Goal: Information Seeking & Learning: Learn about a topic

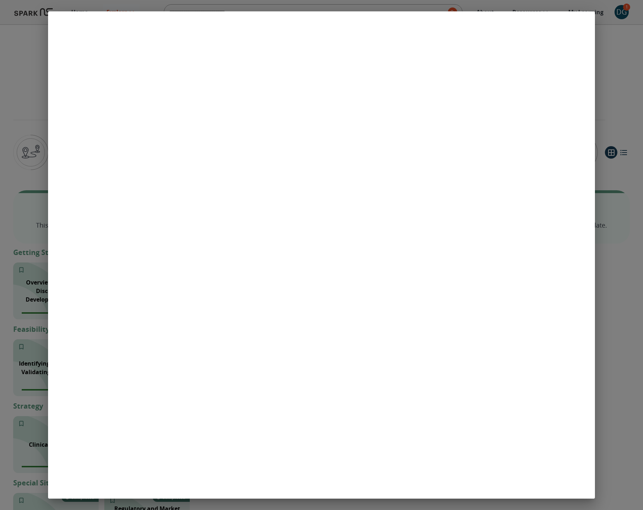
scroll to position [490, 0]
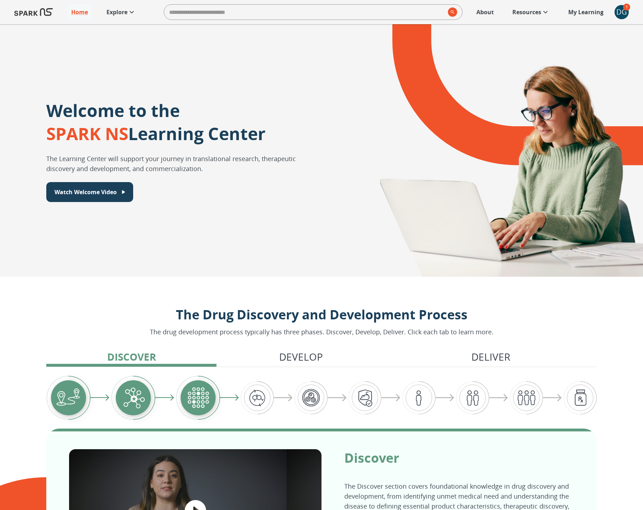
click at [530, 14] on p "Resources" at bounding box center [526, 12] width 29 height 9
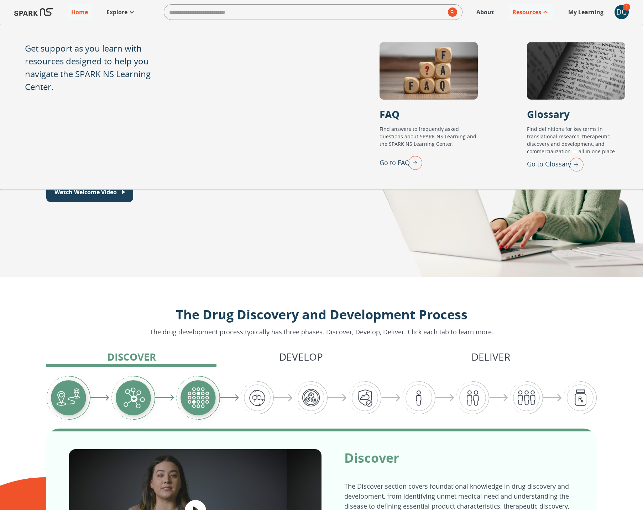
click at [116, 16] on p "Explore" at bounding box center [116, 12] width 21 height 9
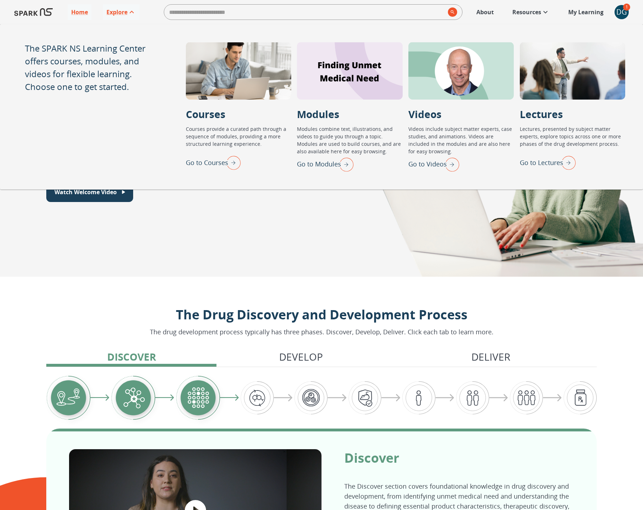
click at [549, 113] on p "Lectures" at bounding box center [540, 114] width 43 height 15
click at [472, 73] on div at bounding box center [460, 71] width 105 height 58
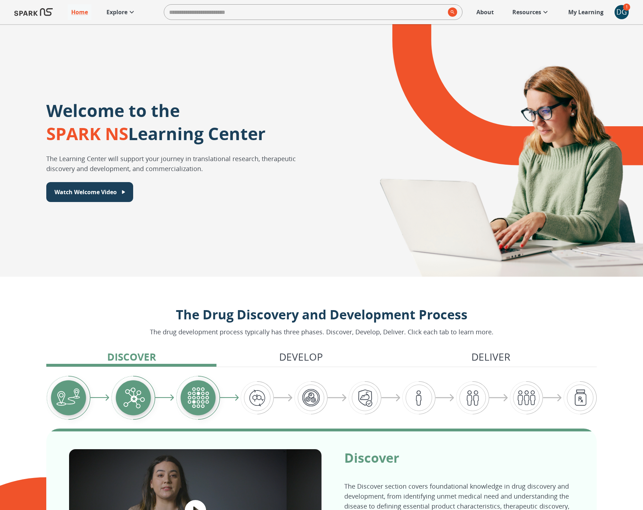
click at [122, 15] on p "Explore" at bounding box center [116, 12] width 21 height 9
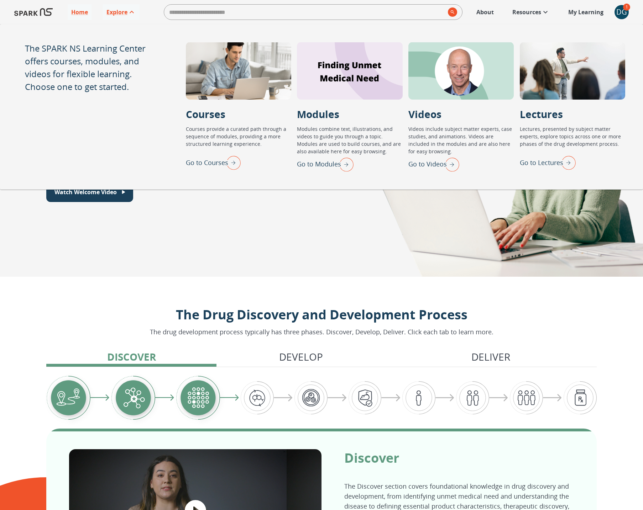
click at [543, 165] on p "Go to Lectures" at bounding box center [540, 163] width 43 height 10
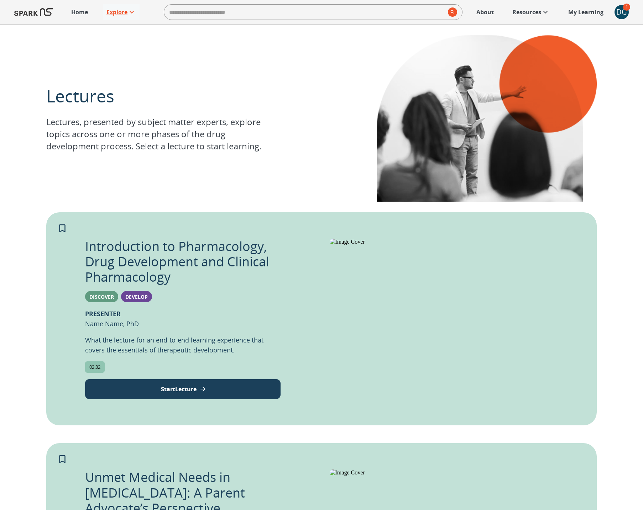
click at [120, 14] on p "Explore" at bounding box center [116, 12] width 21 height 9
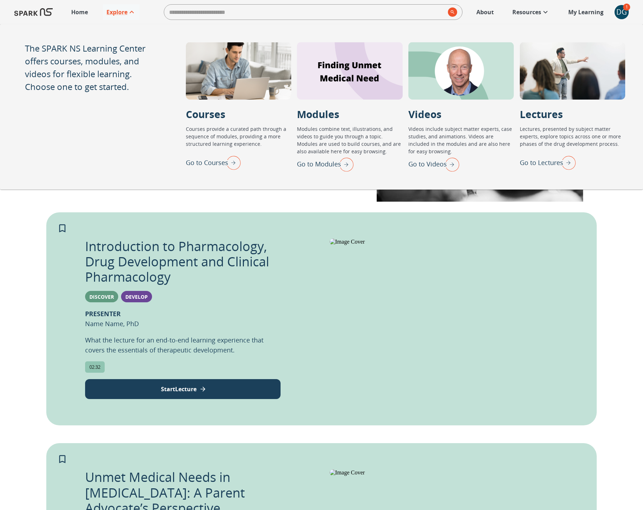
click at [552, 115] on p "Lectures" at bounding box center [540, 114] width 43 height 15
click at [554, 163] on p "Go to Lectures" at bounding box center [540, 163] width 43 height 10
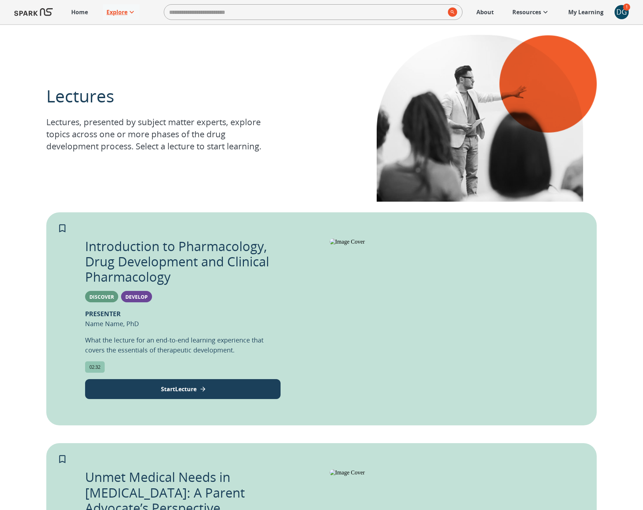
click at [119, 12] on p "Explore" at bounding box center [116, 12] width 21 height 9
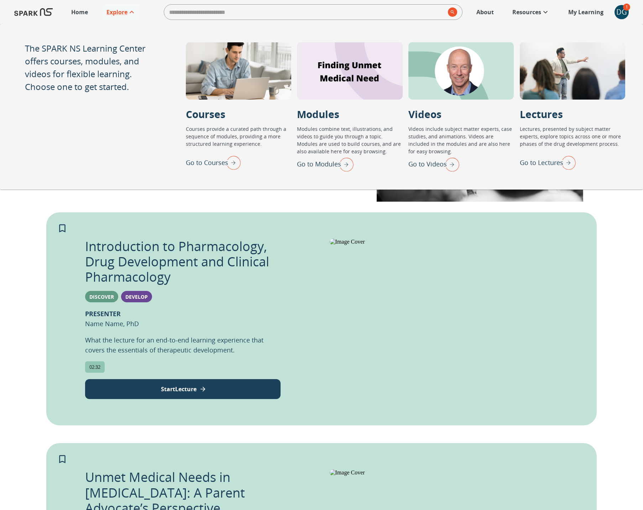
click at [450, 168] on img "Go to Videos" at bounding box center [450, 164] width 18 height 19
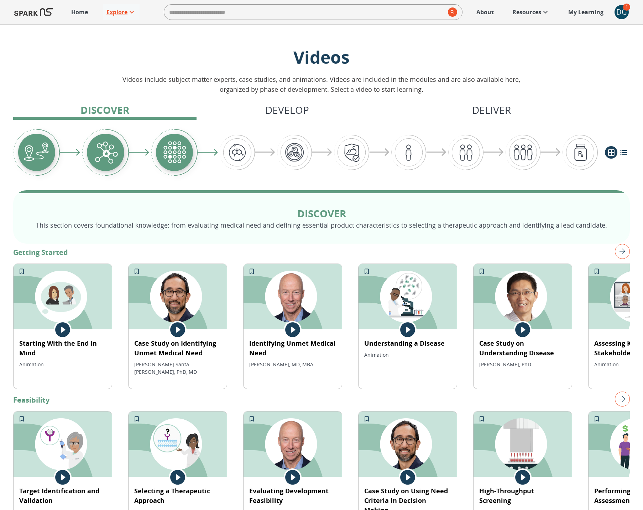
click at [118, 12] on p "Explore" at bounding box center [116, 12] width 21 height 9
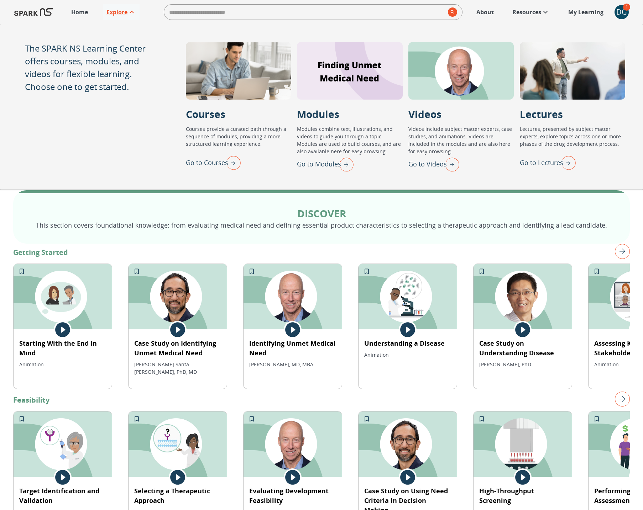
click at [570, 164] on img "Go to Lectures" at bounding box center [567, 162] width 18 height 19
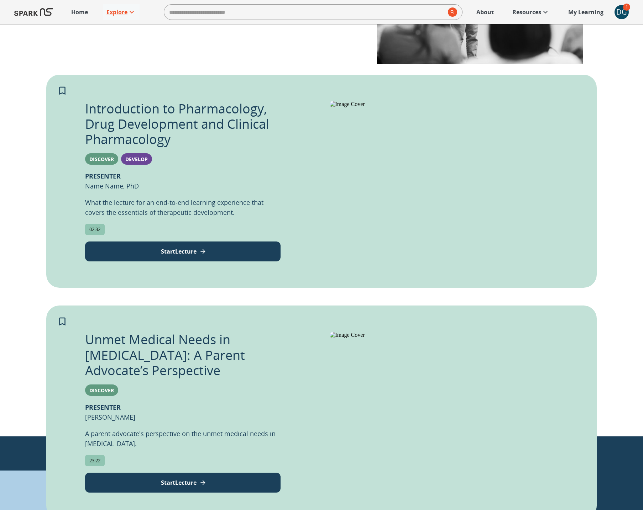
scroll to position [136, 0]
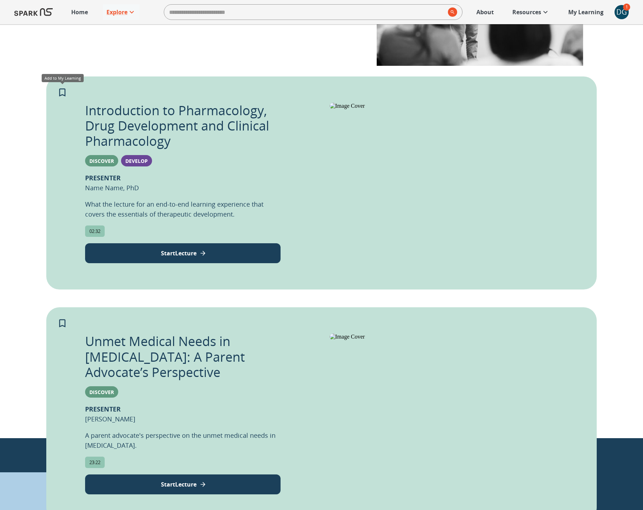
click at [62, 93] on icon "Add to My Learning" at bounding box center [62, 92] width 11 height 11
click at [365, 109] on img at bounding box center [451, 106] width 244 height 6
click at [392, 340] on img at bounding box center [451, 337] width 244 height 6
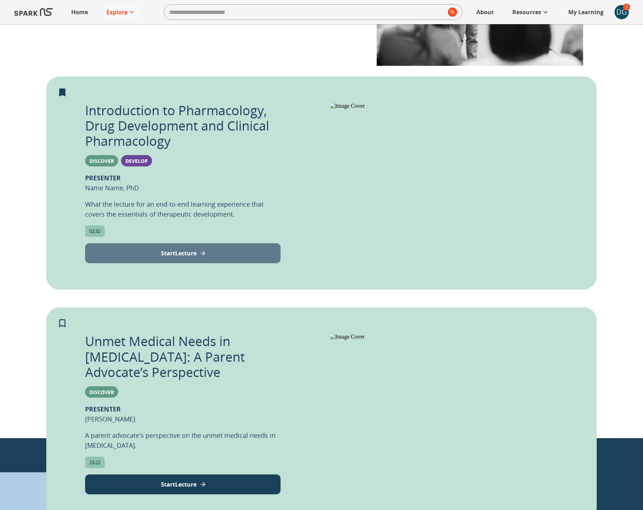
click at [194, 254] on p "Start Lecture" at bounding box center [179, 253] width 36 height 9
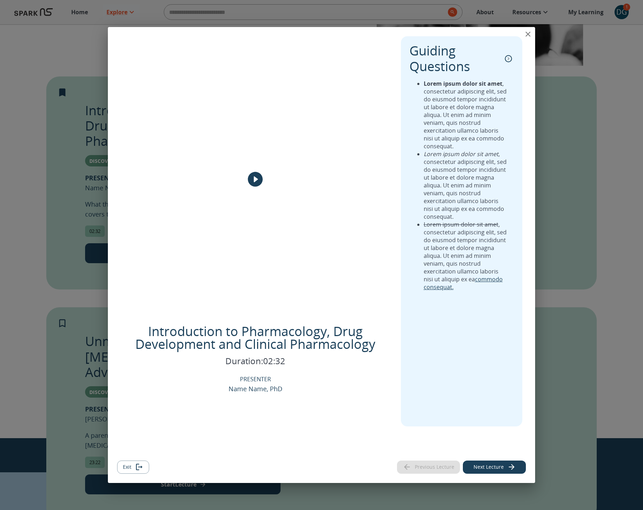
click at [256, 181] on icon "play" at bounding box center [255, 179] width 15 height 15
click at [492, 468] on button "Next Lecture" at bounding box center [494, 467] width 63 height 13
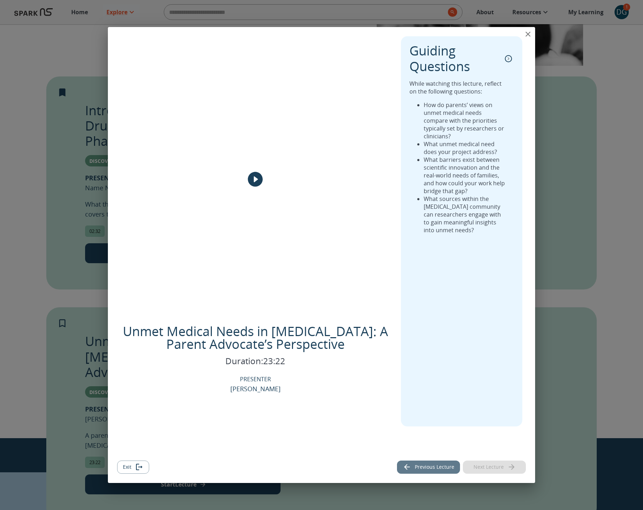
click at [443, 469] on button "Previous Lecture" at bounding box center [428, 467] width 63 height 13
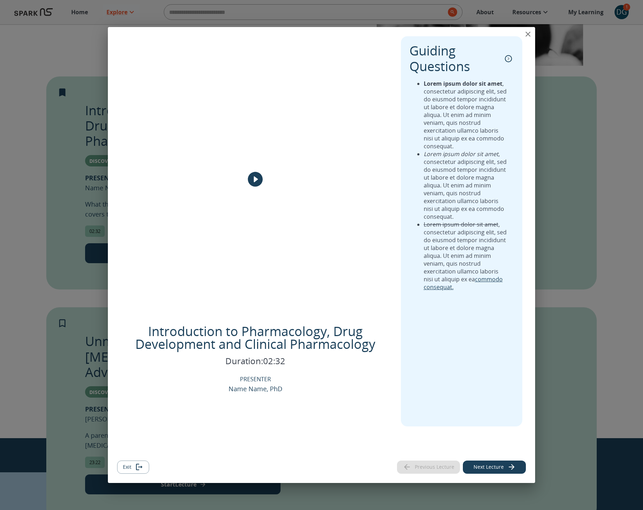
click at [485, 470] on button "Next Lecture" at bounding box center [494, 467] width 63 height 13
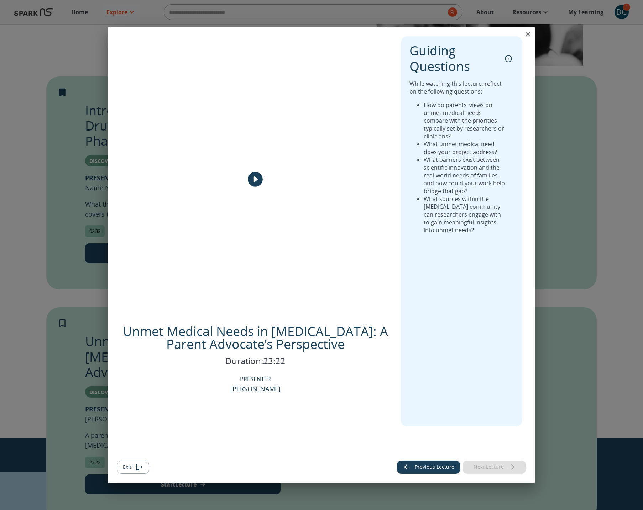
click at [424, 469] on button "Previous Lecture" at bounding box center [428, 467] width 63 height 13
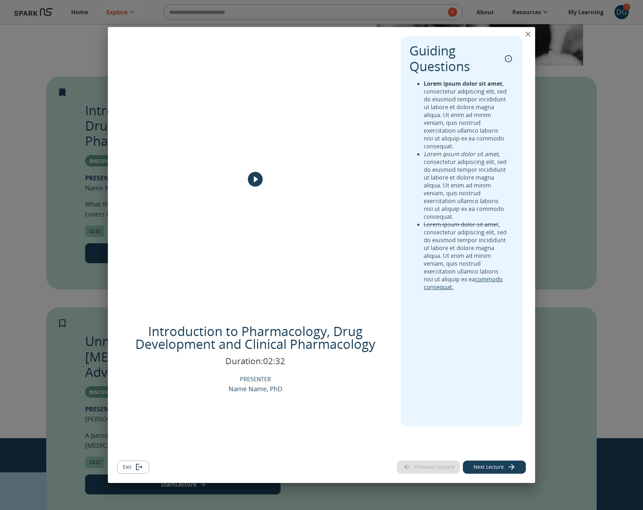
click at [476, 467] on button "Next Lecture" at bounding box center [494, 467] width 63 height 13
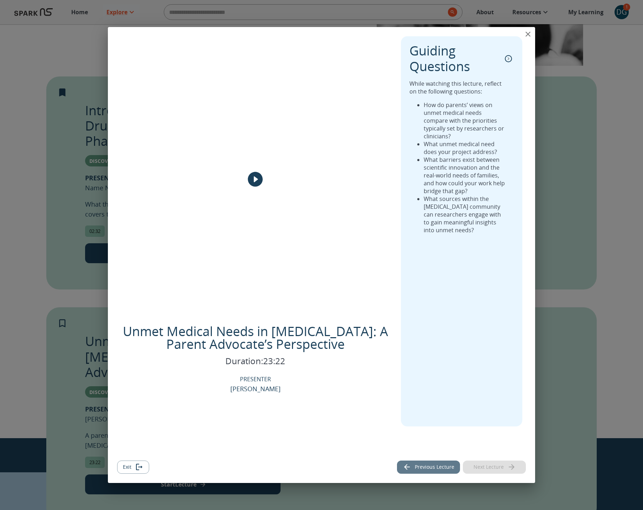
click at [445, 469] on button "Previous Lecture" at bounding box center [428, 467] width 63 height 13
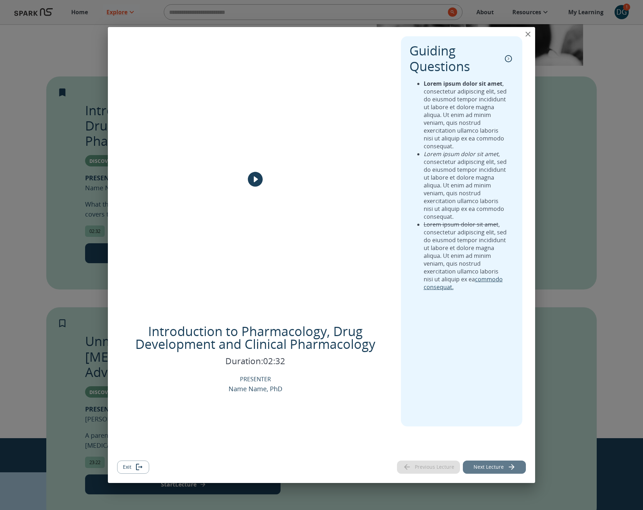
click at [484, 470] on button "Next Lecture" at bounding box center [494, 467] width 63 height 13
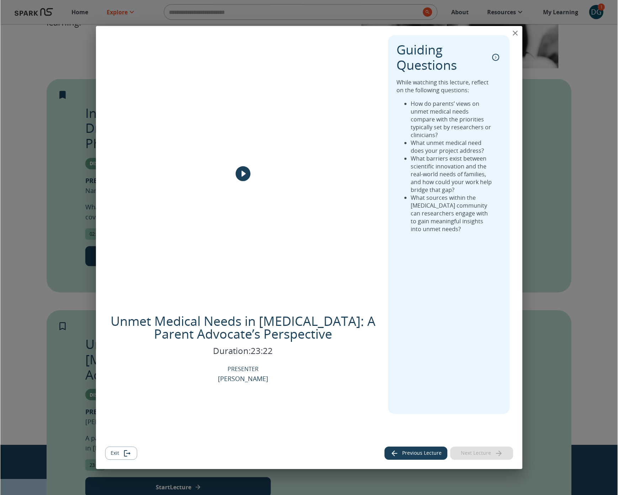
scroll to position [126, 0]
click at [424, 449] on button "Previous Lecture" at bounding box center [416, 453] width 63 height 13
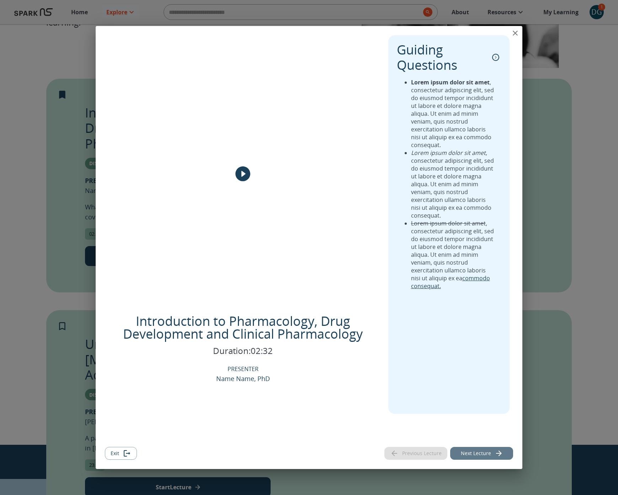
click at [480, 453] on button "Next Lecture" at bounding box center [481, 453] width 63 height 13
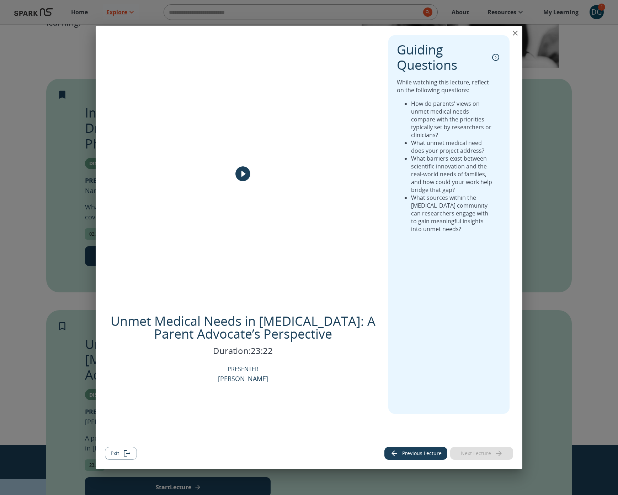
click at [241, 174] on icon "play" at bounding box center [243, 173] width 15 height 15
click at [517, 33] on icon "close" at bounding box center [515, 33] width 9 height 9
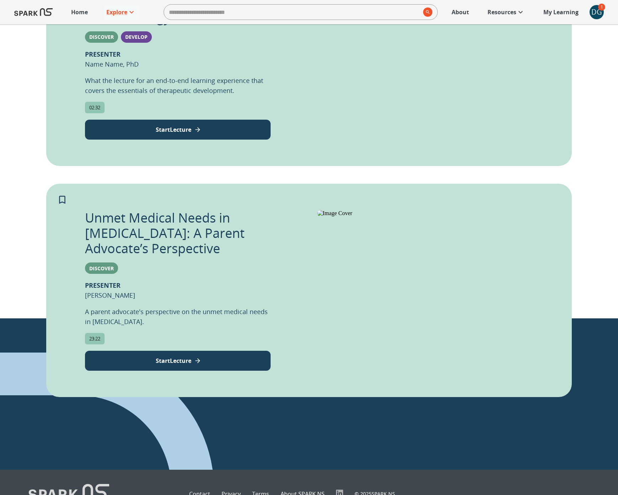
scroll to position [265, 0]
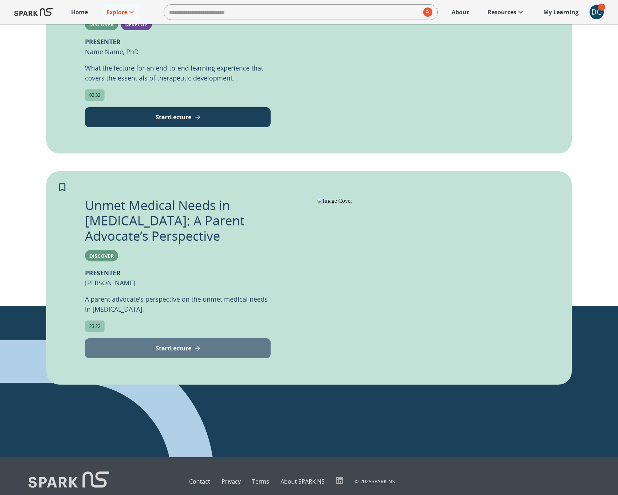
click at [195, 348] on icon "View Lecture" at bounding box center [197, 347] width 7 height 7
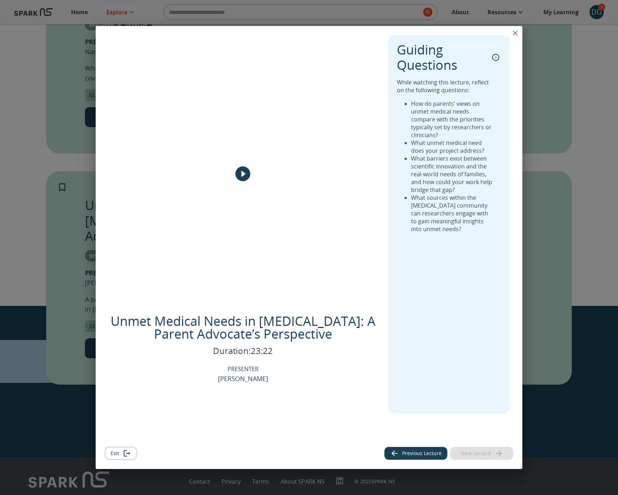
click at [496, 57] on icon "collapse" at bounding box center [496, 57] width 2 height 3
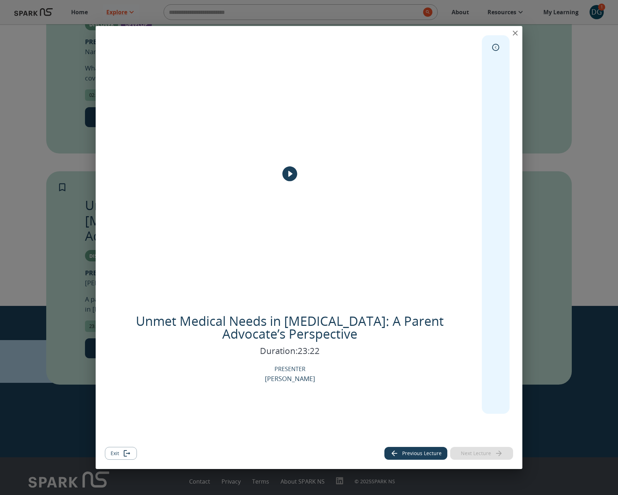
click at [495, 48] on icon "expand" at bounding box center [495, 47] width 7 height 7
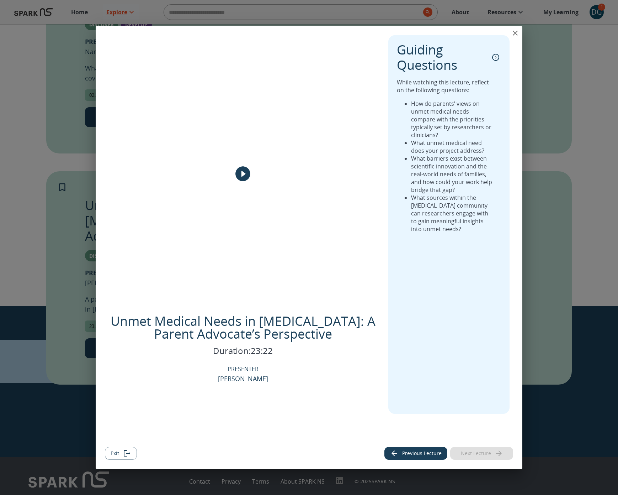
click at [495, 58] on icon "collapse" at bounding box center [495, 57] width 7 height 7
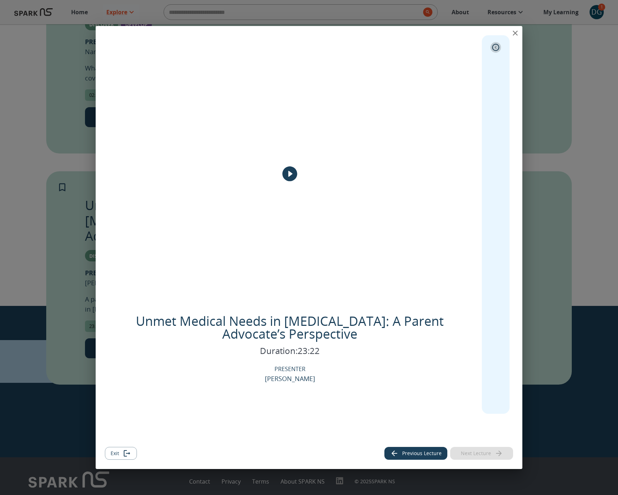
click at [497, 48] on icon "expand" at bounding box center [495, 47] width 7 height 7
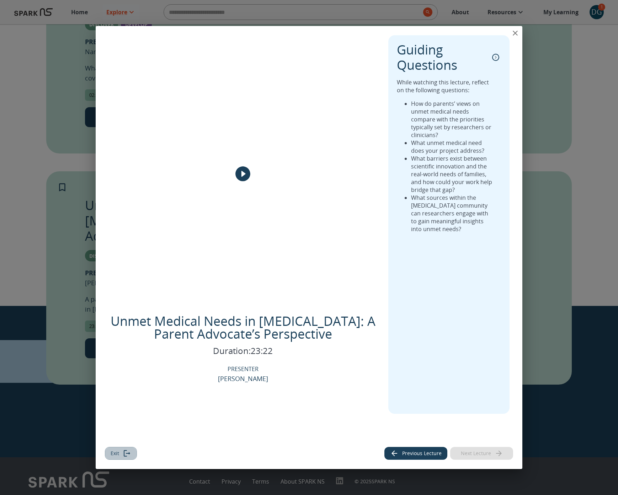
click at [120, 456] on button "Exit" at bounding box center [121, 453] width 32 height 13
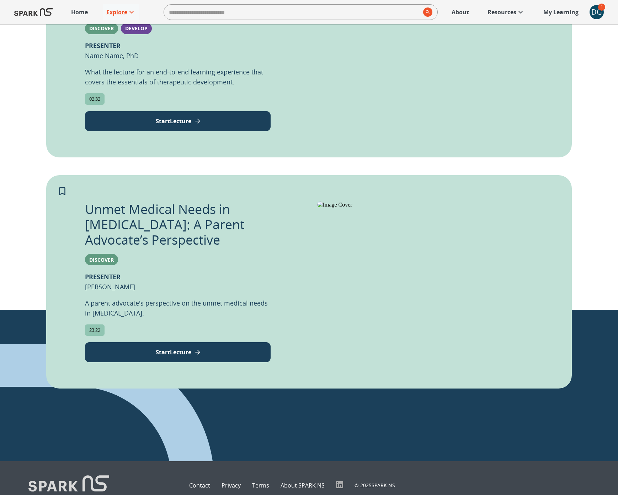
scroll to position [0, 0]
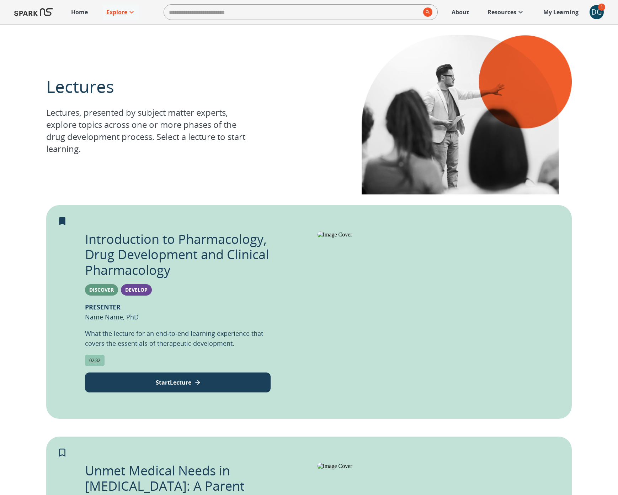
click at [569, 14] on p "My Learning" at bounding box center [561, 12] width 35 height 9
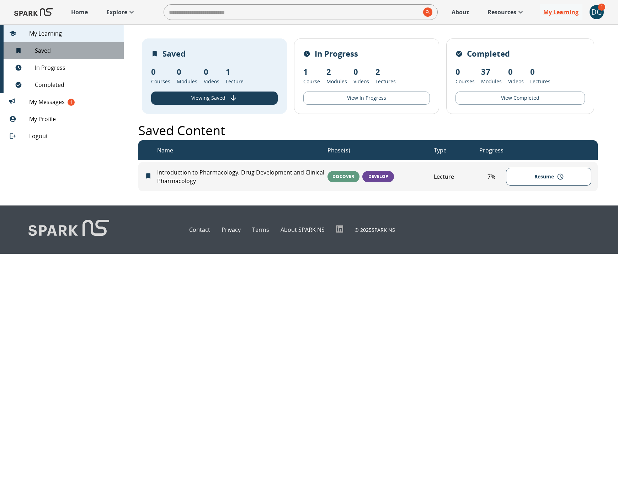
click at [50, 55] on div "0 Saved 0" at bounding box center [62, 50] width 124 height 17
click at [540, 175] on button "Resume" at bounding box center [548, 177] width 85 height 18
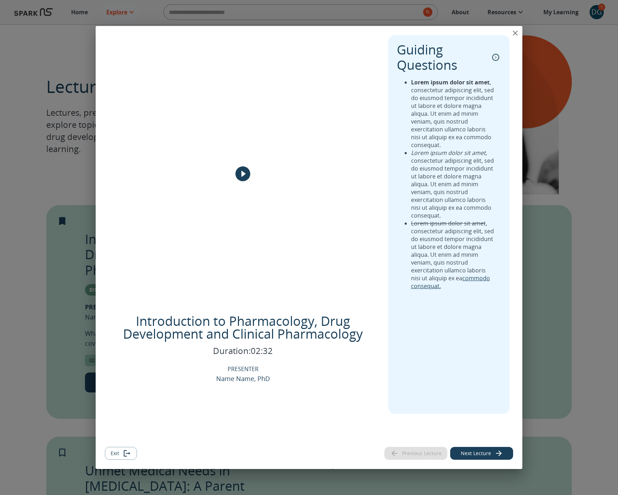
click at [245, 174] on icon "play" at bounding box center [243, 173] width 15 height 15
click at [127, 455] on icon "Exit" at bounding box center [127, 453] width 9 height 9
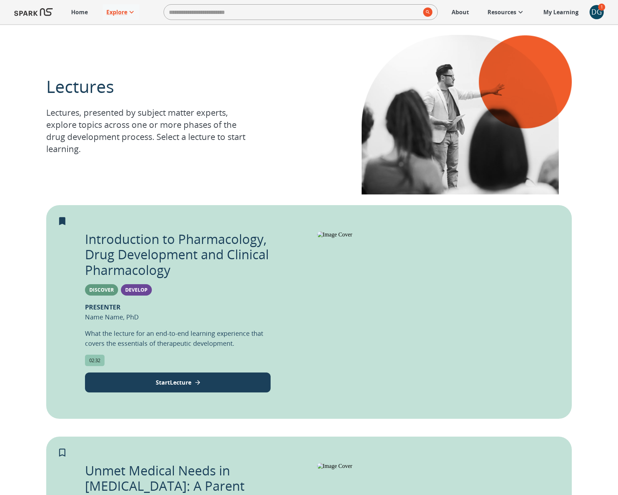
click at [79, 13] on p "Home" at bounding box center [79, 12] width 17 height 9
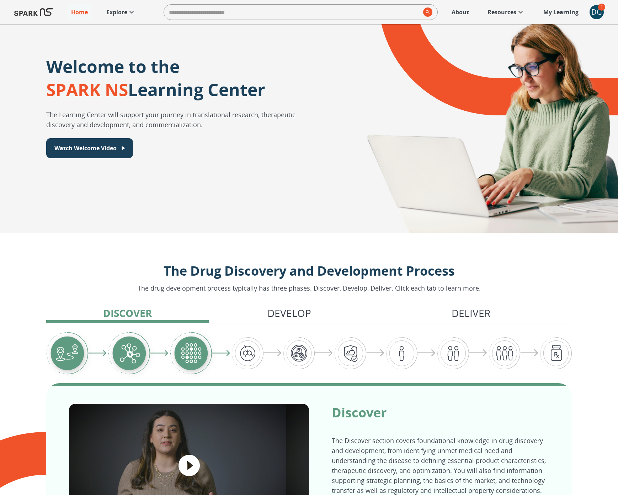
scroll to position [34, 0]
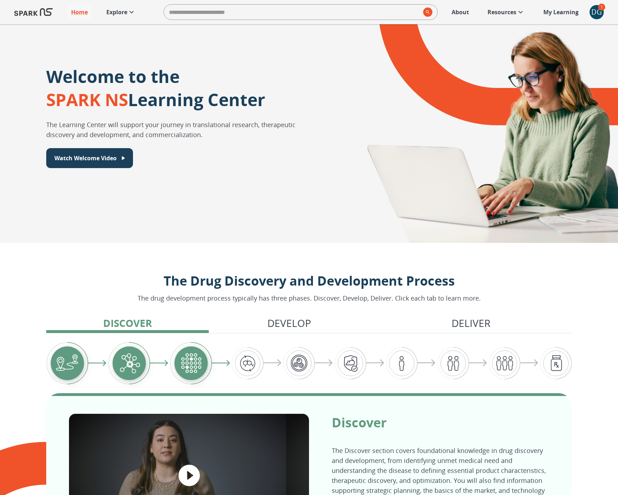
click at [131, 11] on icon at bounding box center [131, 12] width 9 height 9
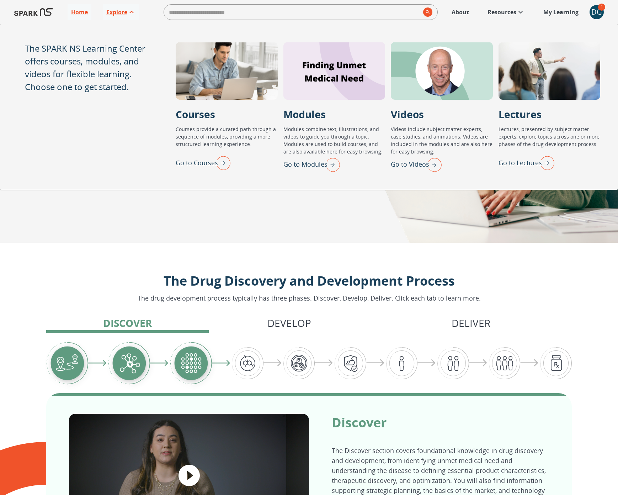
click at [314, 162] on p "Go to Modules" at bounding box center [306, 164] width 44 height 10
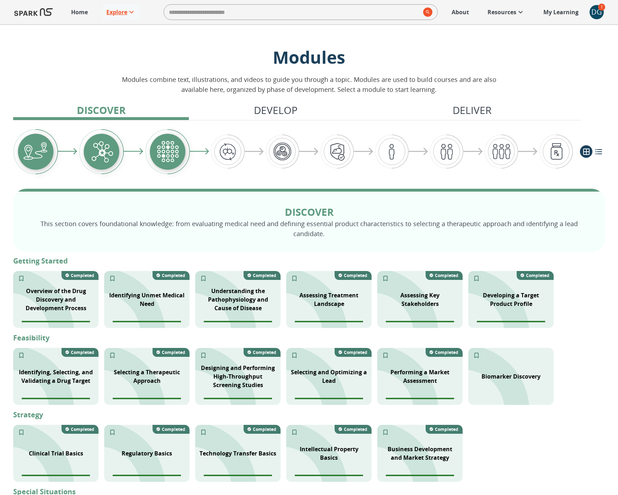
click at [116, 10] on p "Explore" at bounding box center [116, 12] width 21 height 9
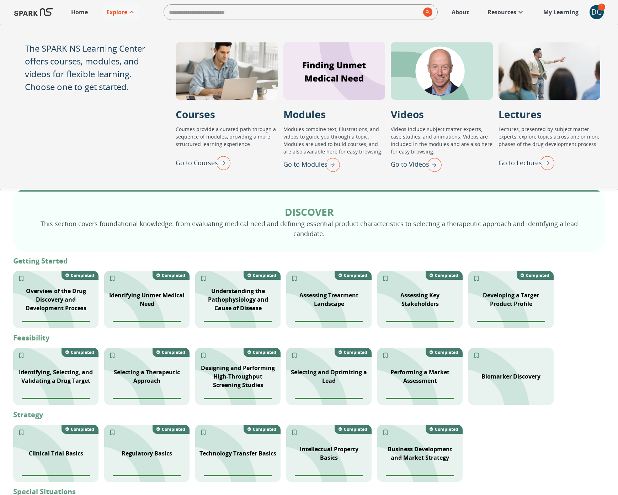
click at [428, 158] on img "Go to Videos" at bounding box center [433, 164] width 18 height 19
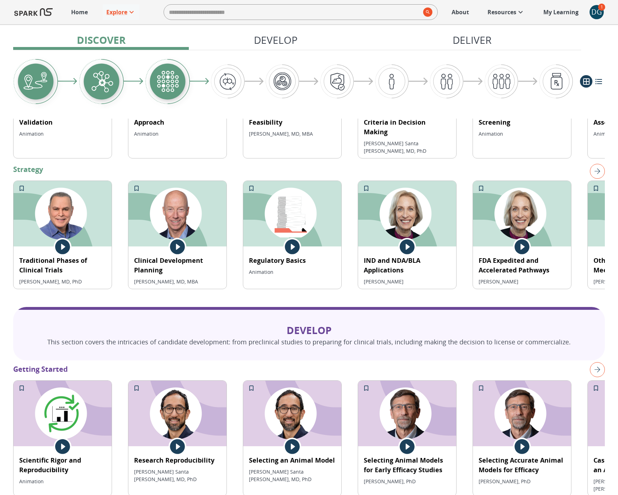
scroll to position [387, 0]
click at [81, 7] on link "Home" at bounding box center [80, 12] width 24 height 16
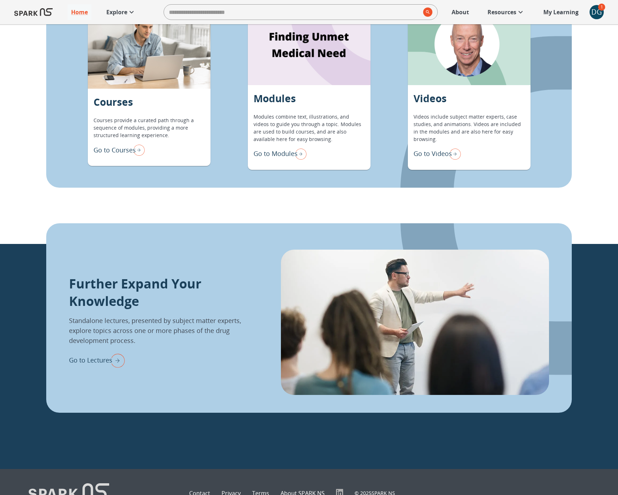
scroll to position [729, 0]
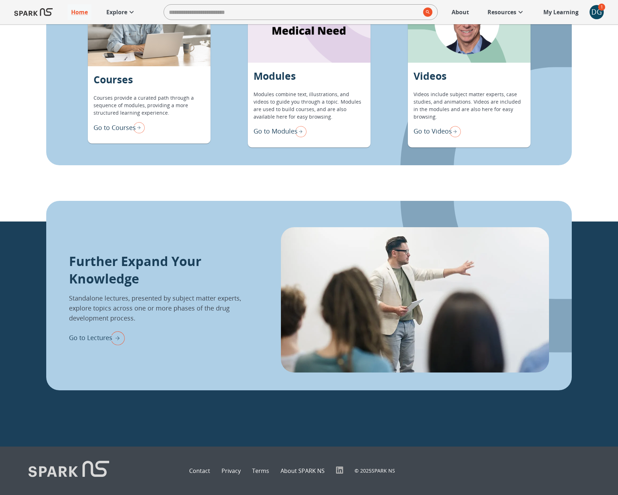
click at [94, 338] on p "Go to Lectures" at bounding box center [90, 338] width 43 height 10
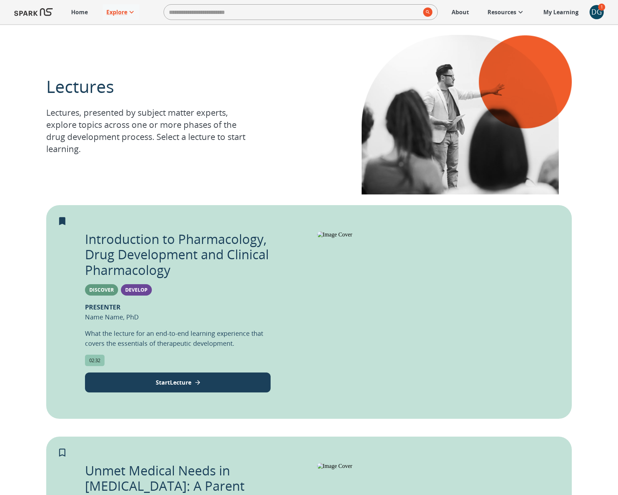
click at [594, 13] on div "DG" at bounding box center [597, 12] width 14 height 14
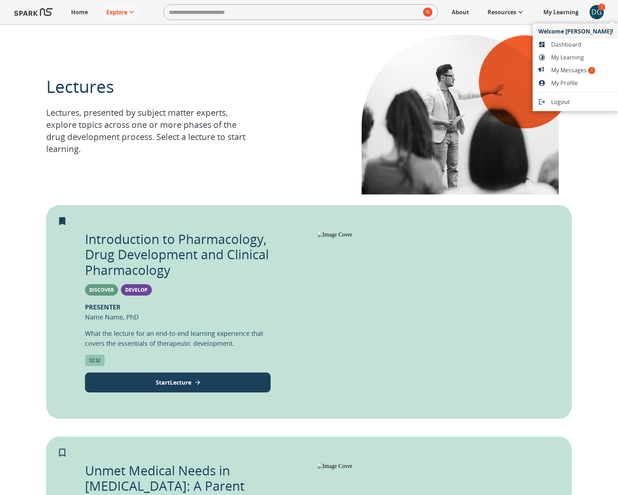
click at [544, 12] on div at bounding box center [309, 247] width 618 height 495
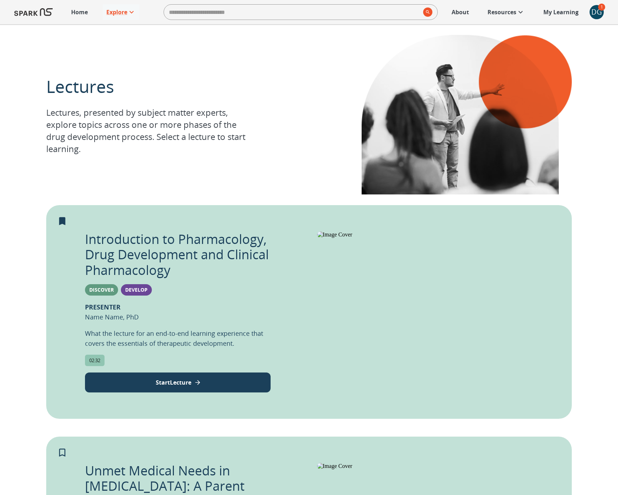
click at [550, 13] on p "My Learning" at bounding box center [561, 12] width 35 height 9
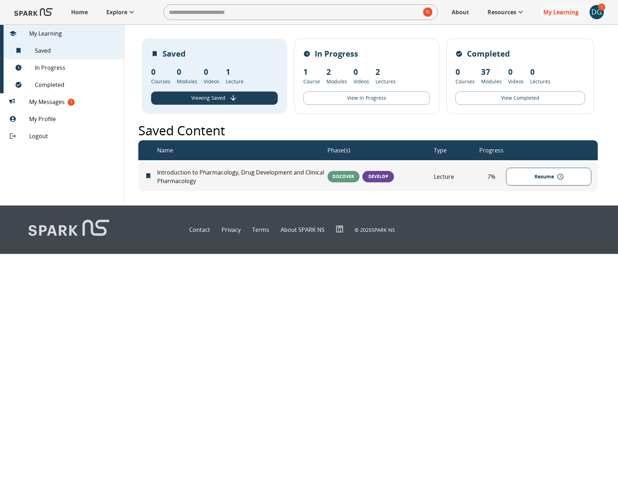
click at [125, 14] on p "Explore" at bounding box center [116, 12] width 21 height 9
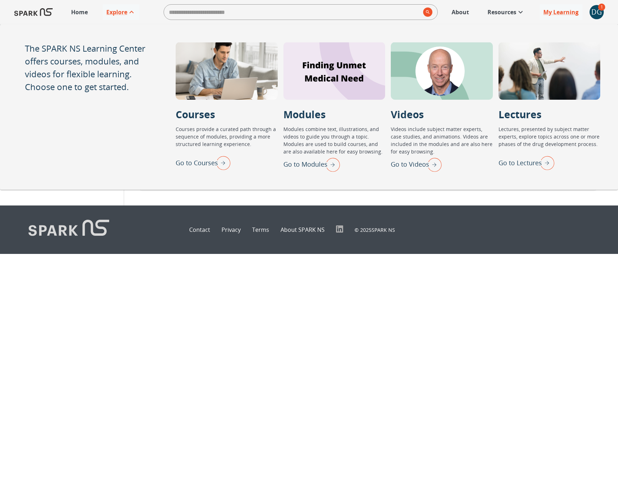
click at [195, 164] on p "Go to Courses" at bounding box center [197, 163] width 42 height 10
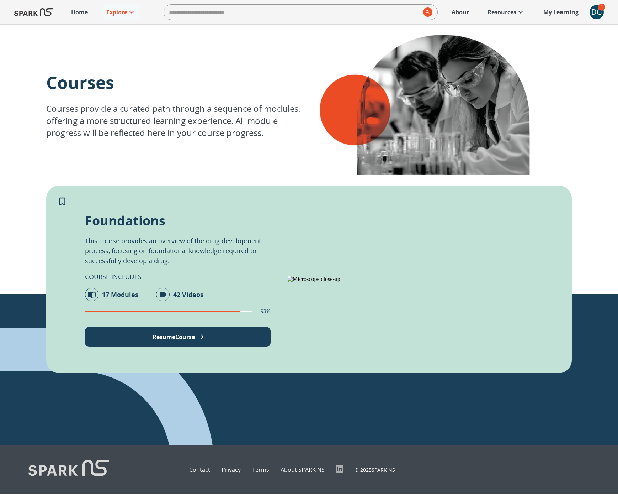
scroll to position [19, 0]
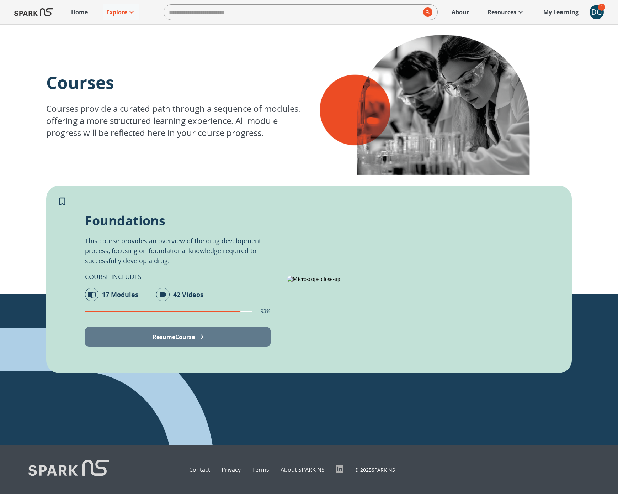
click at [185, 332] on p "Resume Course" at bounding box center [174, 336] width 42 height 9
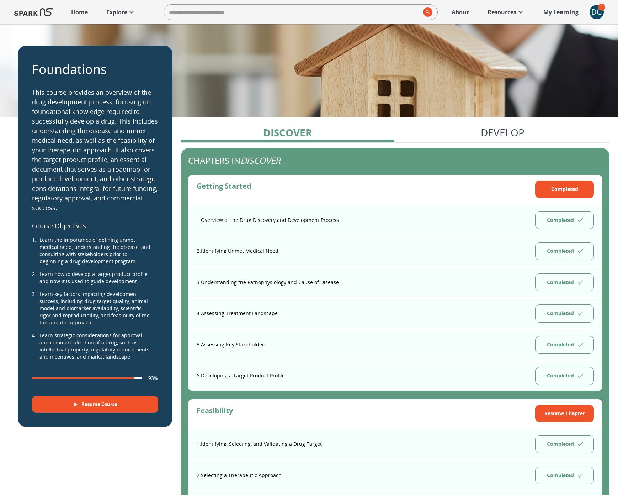
click at [75, 14] on p "Home" at bounding box center [79, 12] width 17 height 9
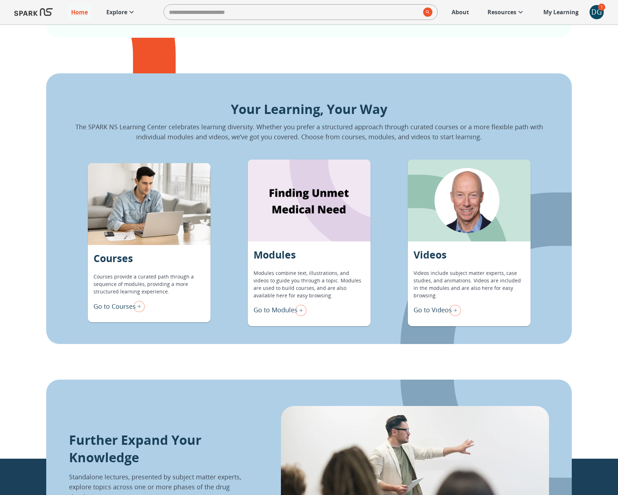
scroll to position [632, 0]
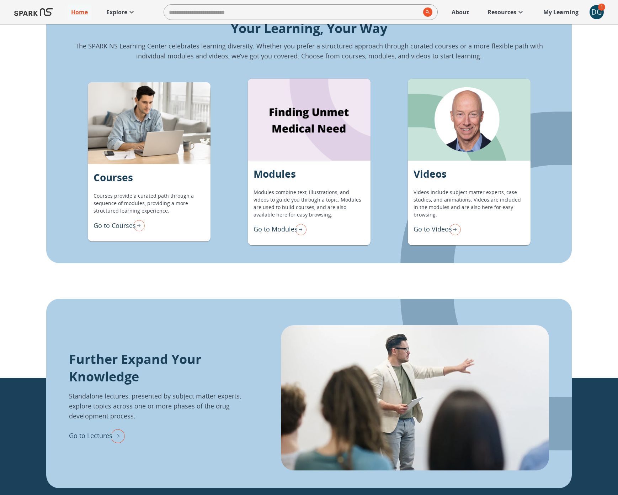
click at [425, 228] on p "Go to Videos" at bounding box center [433, 229] width 38 height 10
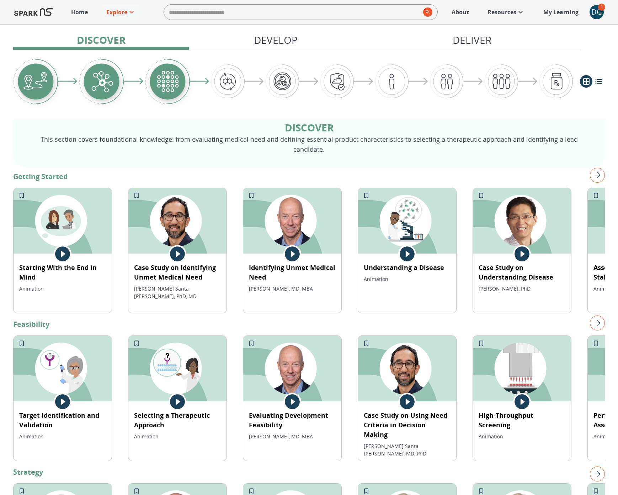
scroll to position [85, 0]
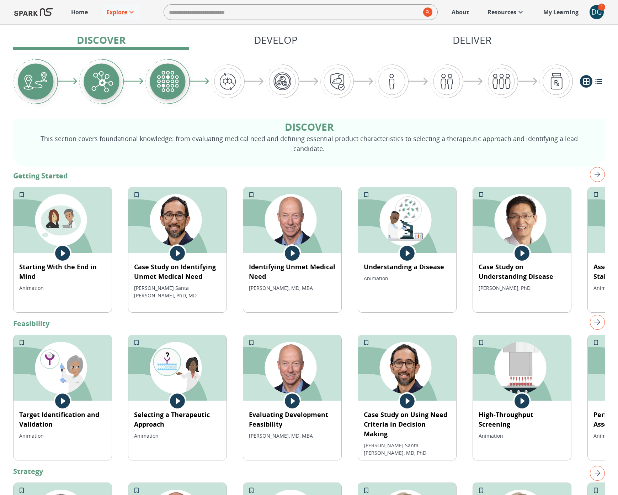
click at [89, 267] on p "Starting With the End in Mind" at bounding box center [62, 271] width 87 height 19
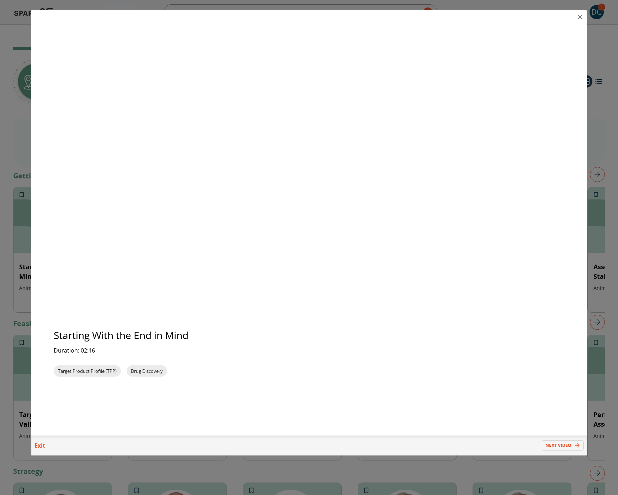
click at [583, 17] on icon "close" at bounding box center [580, 17] width 9 height 9
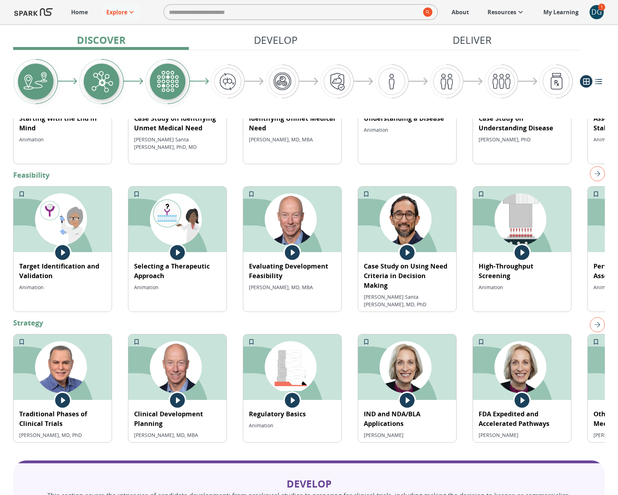
scroll to position [233, 0]
click at [120, 13] on p "Explore" at bounding box center [116, 12] width 21 height 9
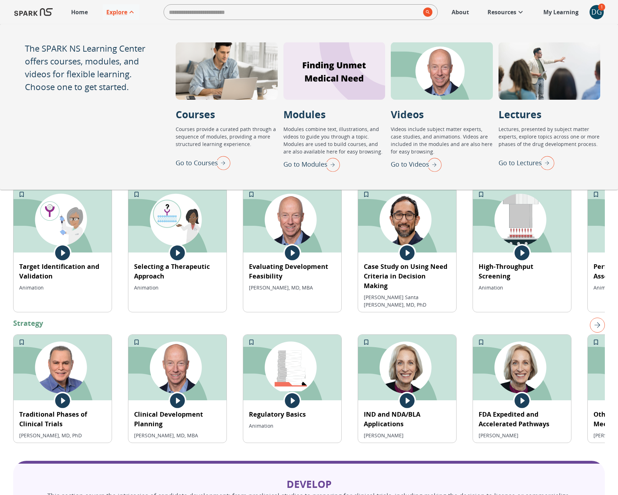
click at [186, 75] on div at bounding box center [227, 71] width 102 height 58
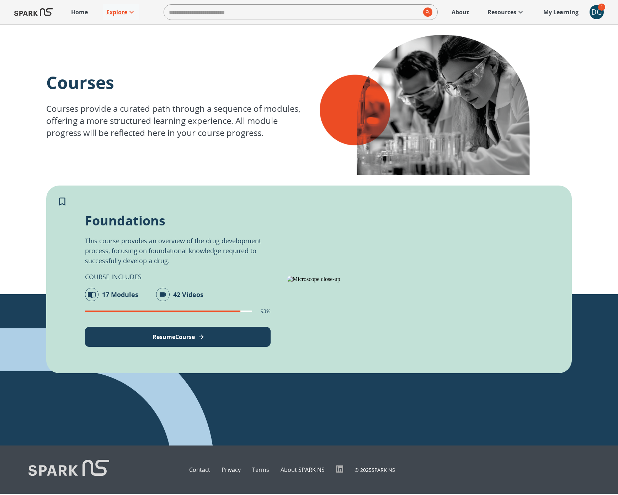
scroll to position [19, 0]
click at [163, 292] on icon at bounding box center [163, 294] width 6 height 4
click at [177, 289] on p "42 Videos" at bounding box center [188, 294] width 30 height 10
click at [109, 289] on p "17 Modules" at bounding box center [120, 294] width 36 height 10
click at [93, 287] on icon at bounding box center [92, 294] width 14 height 14
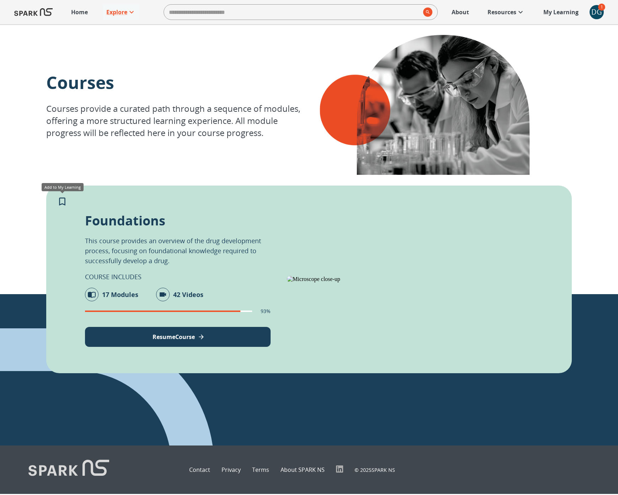
click at [63, 196] on icon "Add to My Learning" at bounding box center [62, 201] width 11 height 11
click at [557, 15] on p "My Learning" at bounding box center [561, 12] width 35 height 9
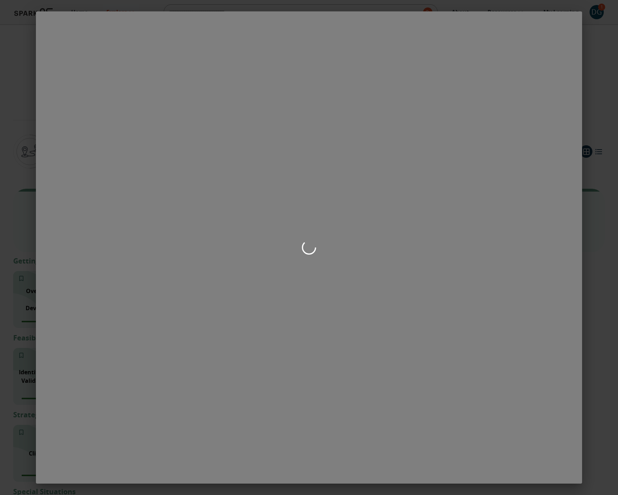
scroll to position [490, 0]
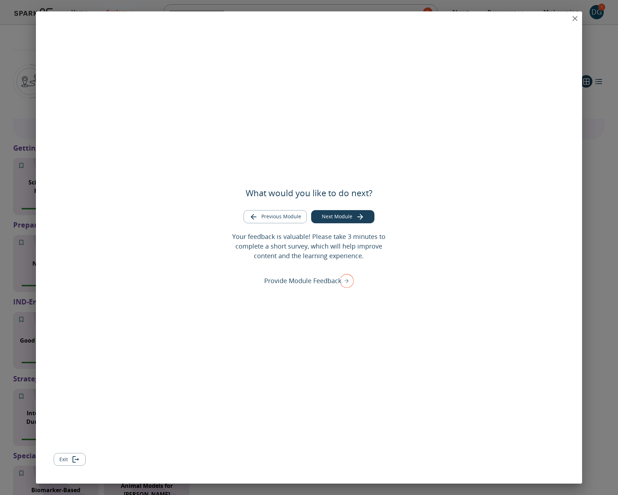
click at [575, 19] on icon "close" at bounding box center [575, 18] width 9 height 9
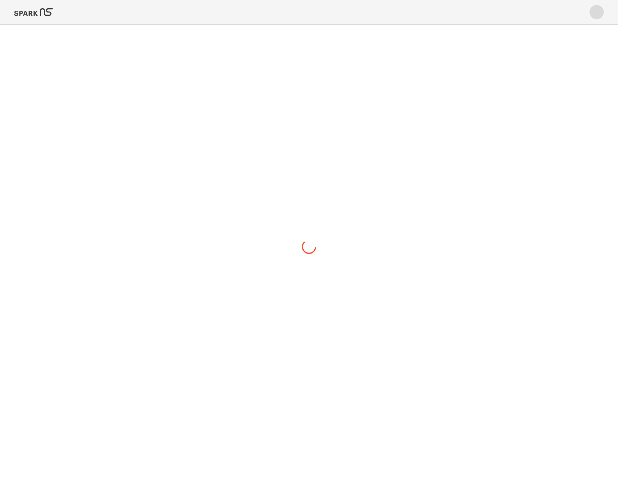
click at [575, 19] on div at bounding box center [309, 12] width 618 height 24
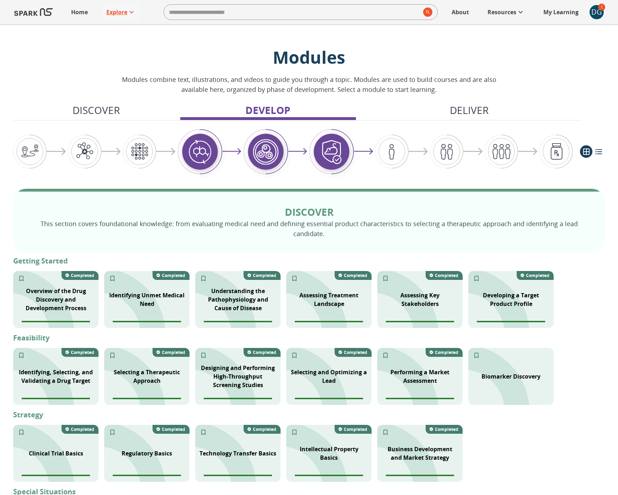
click at [119, 14] on p "Explore" at bounding box center [116, 12] width 21 height 9
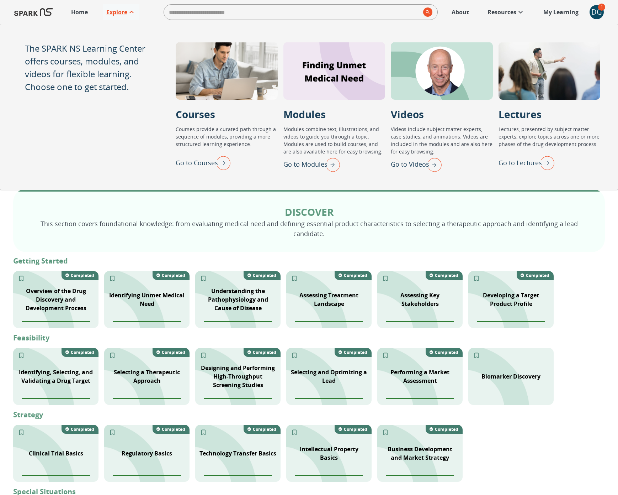
click at [516, 160] on p "Go to Lectures" at bounding box center [520, 163] width 43 height 10
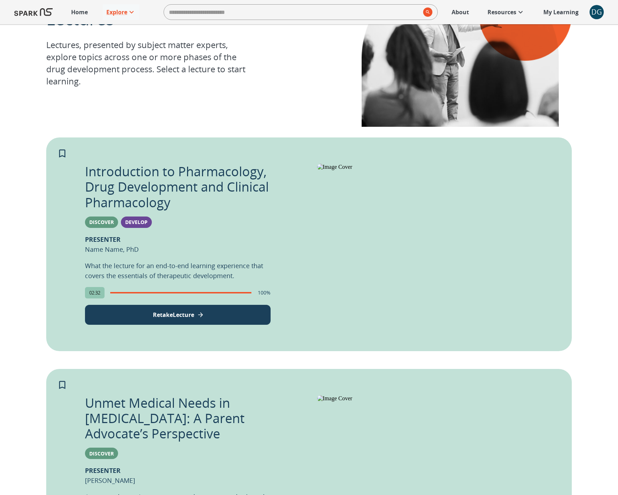
scroll to position [151, 0]
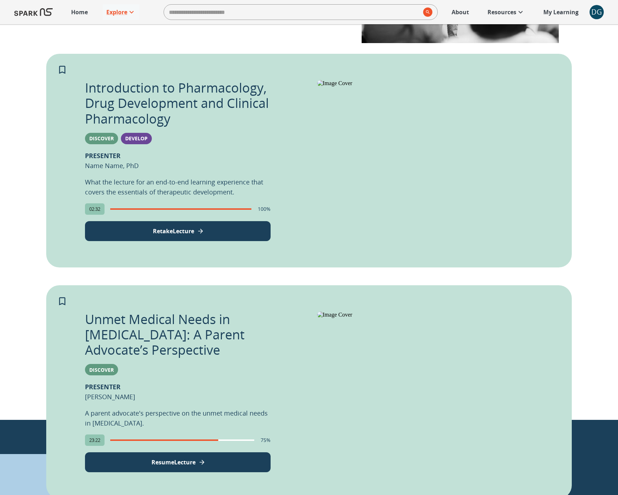
click at [97, 441] on span "23:22" at bounding box center [95, 440] width 20 height 6
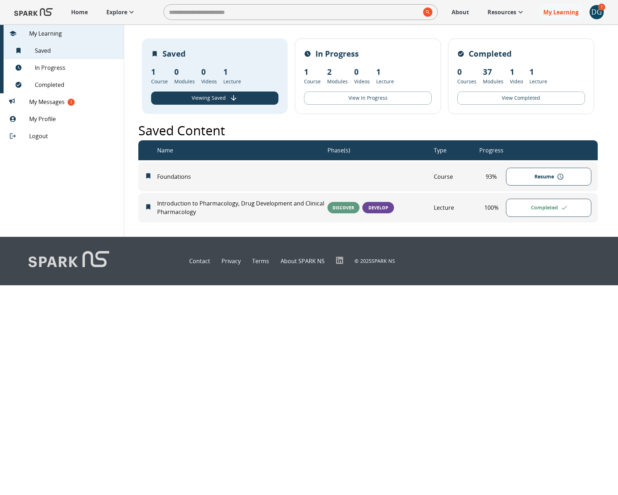
click at [89, 10] on link "Home" at bounding box center [80, 12] width 24 height 16
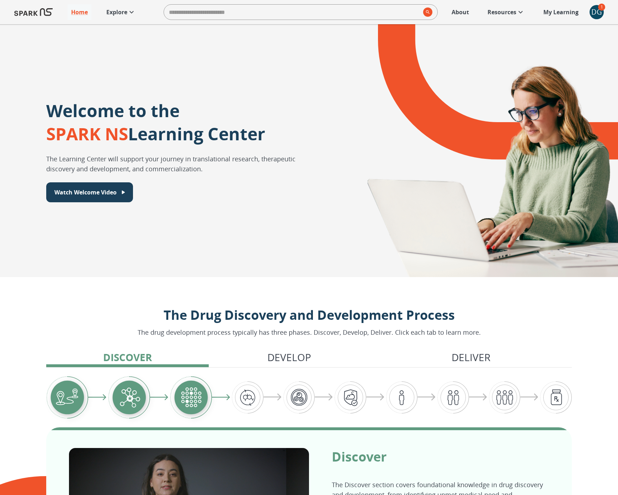
click at [120, 14] on p "Explore" at bounding box center [116, 12] width 21 height 9
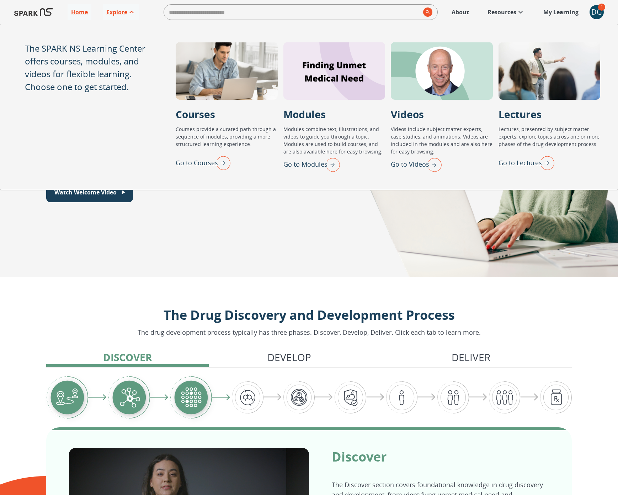
click at [521, 165] on p "Go to Lectures" at bounding box center [520, 163] width 43 height 10
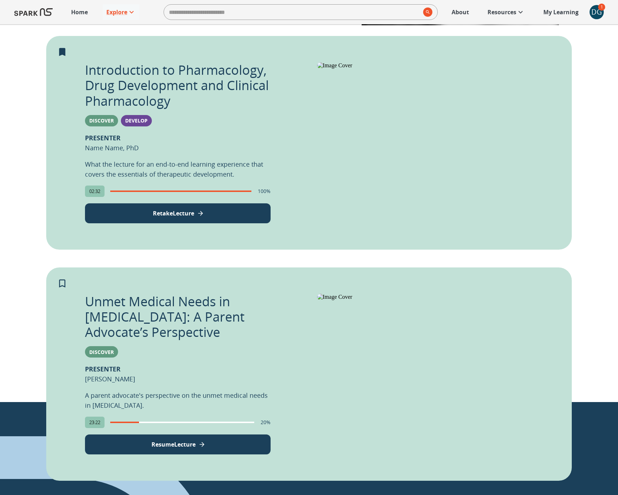
scroll to position [175, 0]
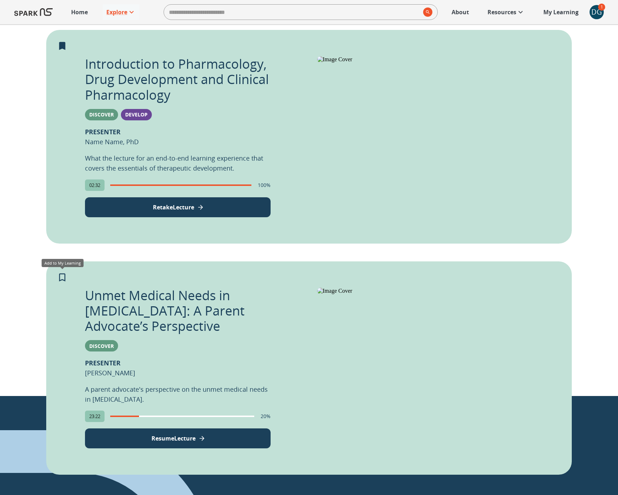
click at [63, 277] on icon "Add to My Learning" at bounding box center [62, 277] width 11 height 11
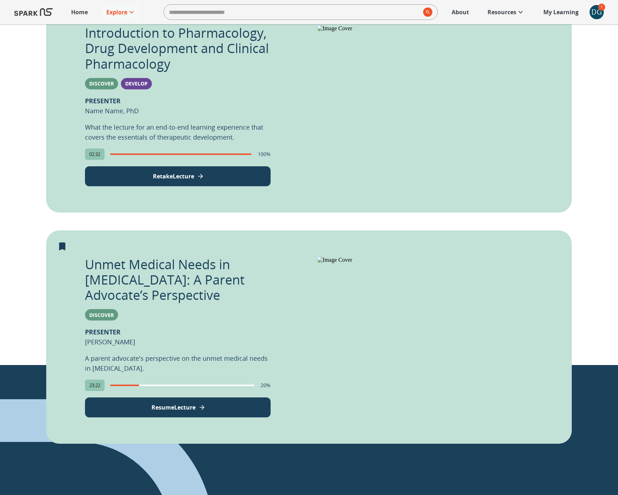
scroll to position [200, 0]
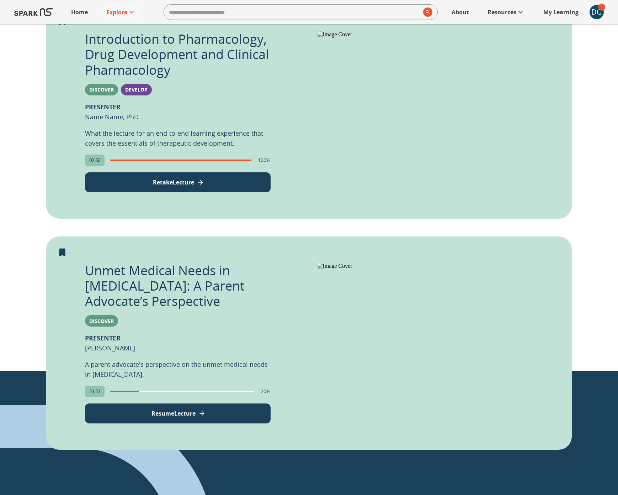
click at [179, 415] on p "Resume Lecture" at bounding box center [174, 413] width 44 height 9
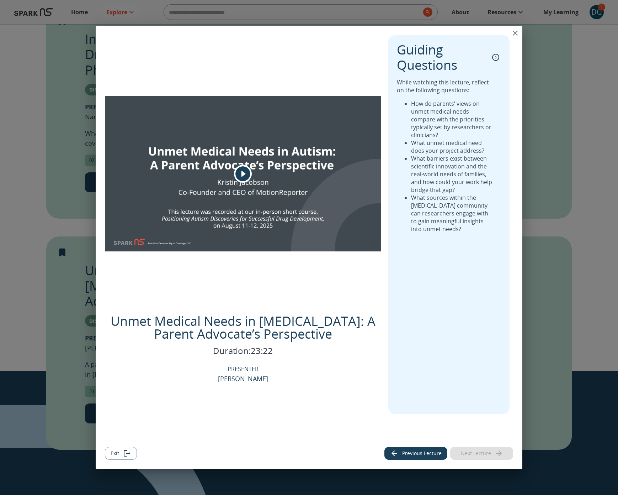
click at [241, 172] on icon "play" at bounding box center [243, 173] width 15 height 15
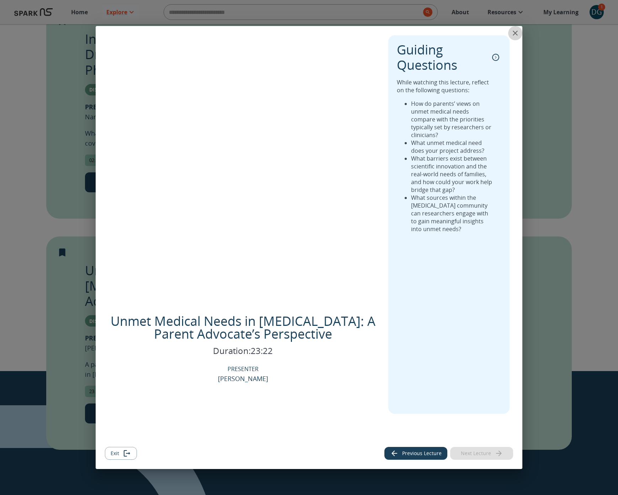
click at [513, 31] on icon "close" at bounding box center [515, 33] width 5 height 5
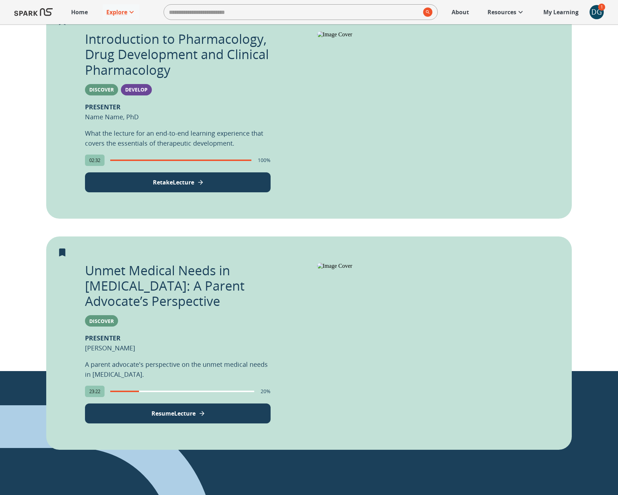
click at [190, 415] on p "Resume Lecture" at bounding box center [174, 413] width 44 height 9
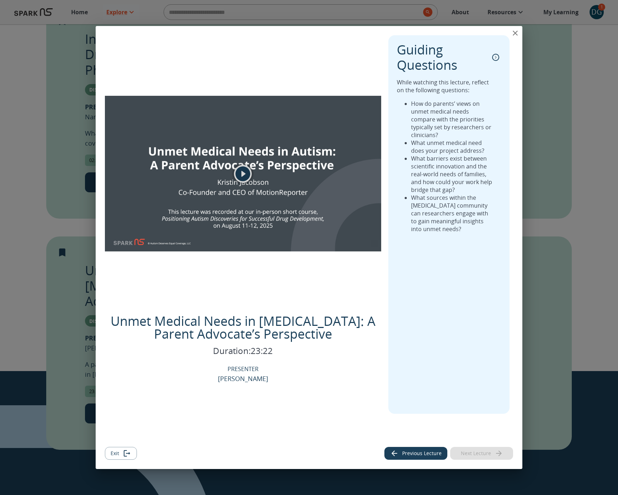
click at [243, 179] on icon "play" at bounding box center [243, 173] width 15 height 15
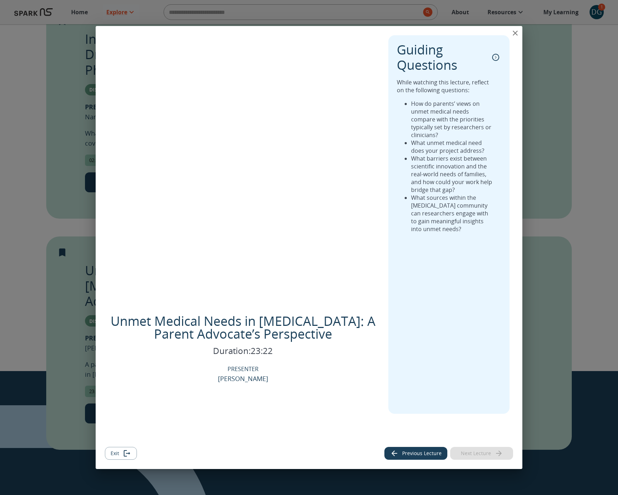
click at [115, 453] on button "Exit" at bounding box center [121, 453] width 32 height 13
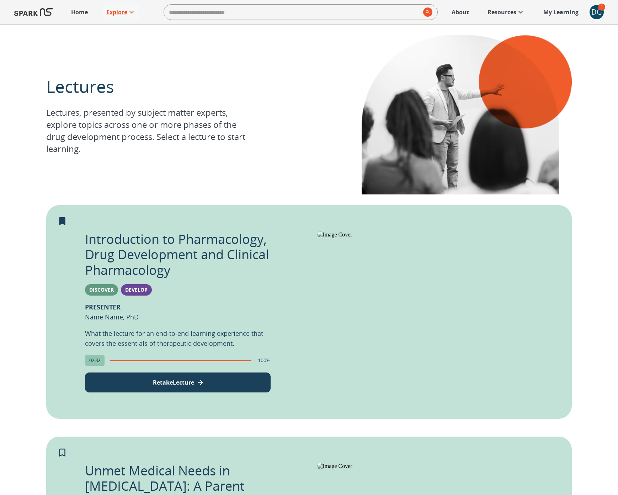
click at [121, 9] on p "Explore" at bounding box center [116, 12] width 21 height 9
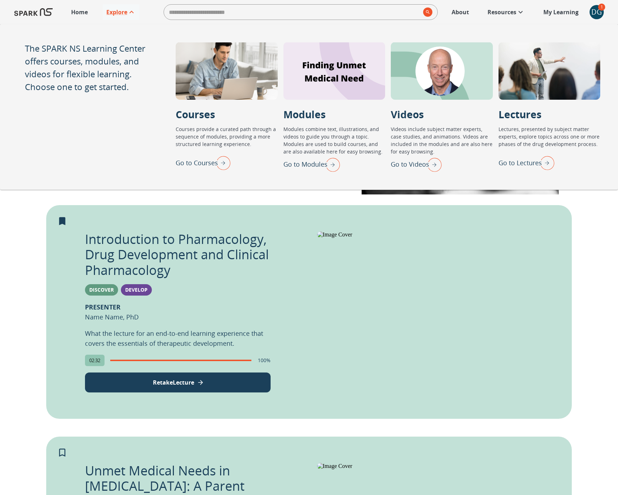
click at [412, 167] on p "Go to Videos" at bounding box center [410, 164] width 38 height 10
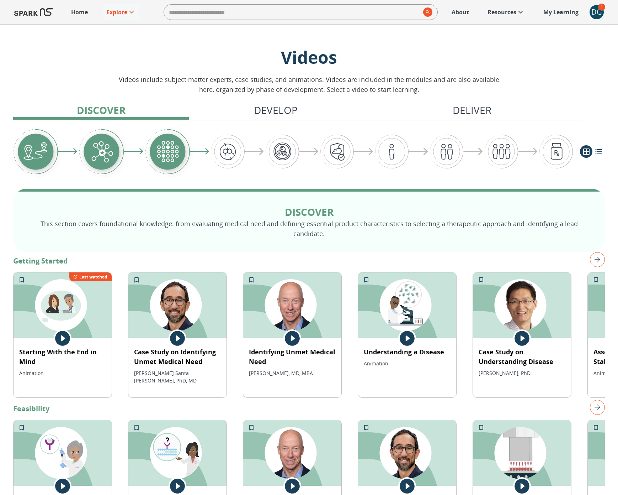
click at [177, 340] on icon at bounding box center [177, 338] width 15 height 15
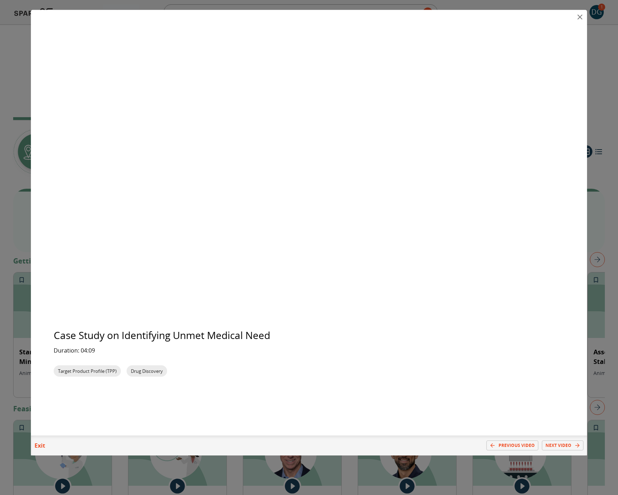
click at [580, 17] on icon "close" at bounding box center [580, 17] width 5 height 5
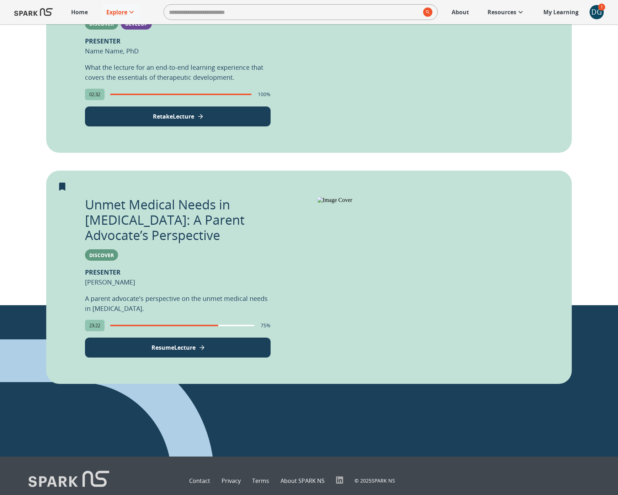
scroll to position [270, 0]
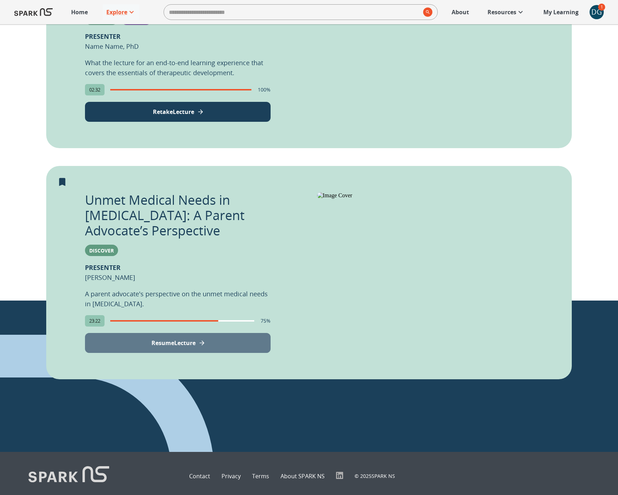
click at [194, 352] on button "Resume Lecture" at bounding box center [178, 343] width 186 height 20
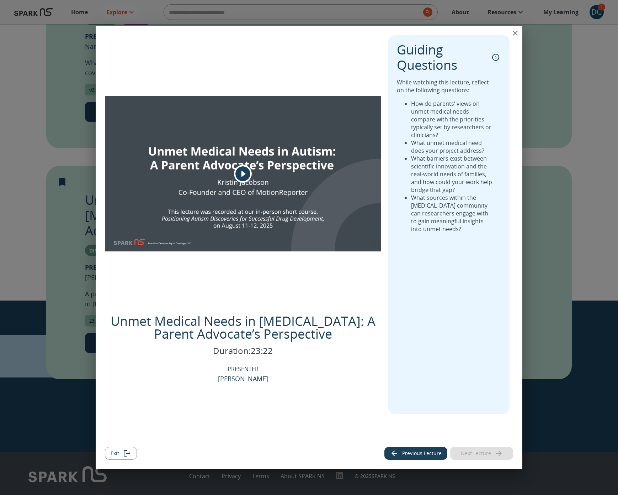
click at [241, 174] on icon "play" at bounding box center [243, 173] width 15 height 15
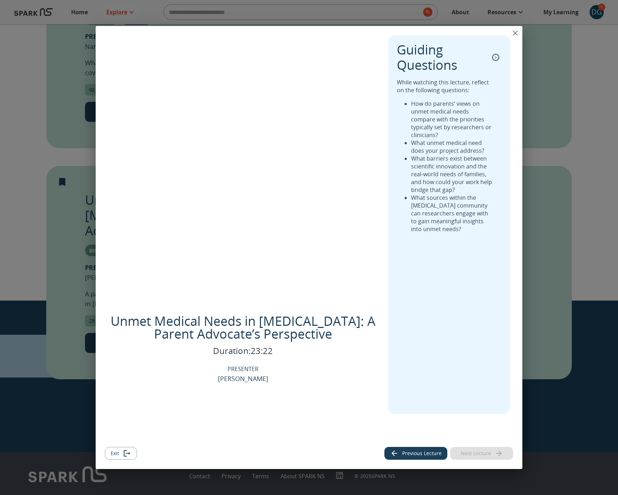
click at [513, 35] on icon "close" at bounding box center [515, 33] width 9 height 9
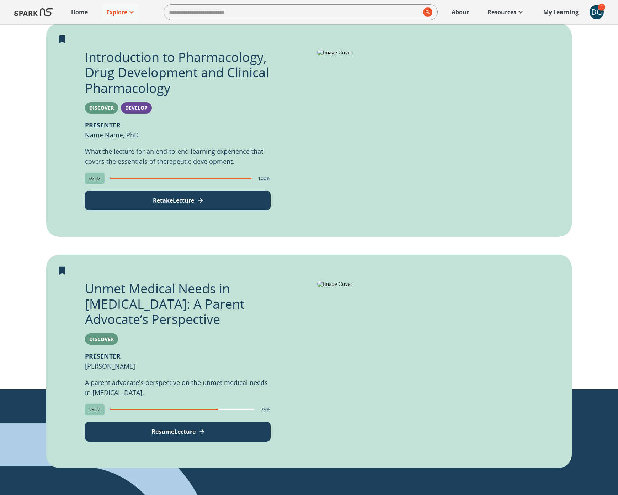
scroll to position [178, 0]
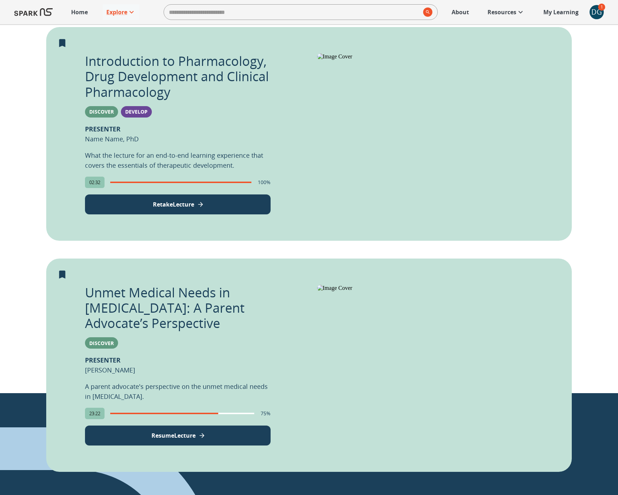
click at [600, 16] on div "DG" at bounding box center [597, 12] width 14 height 14
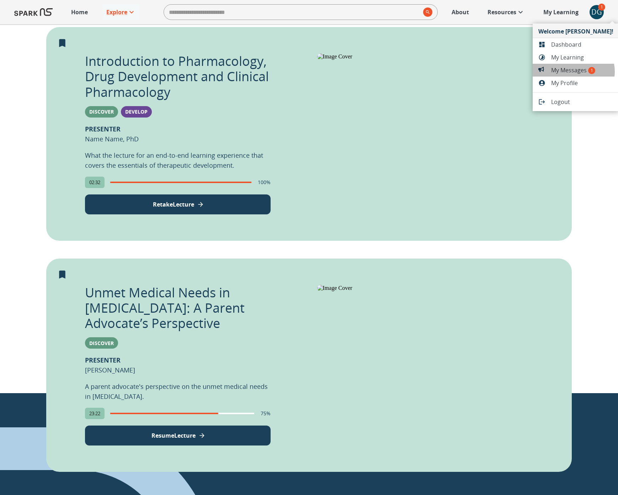
click at [574, 72] on span "My Messages 1" at bounding box center [582, 70] width 62 height 9
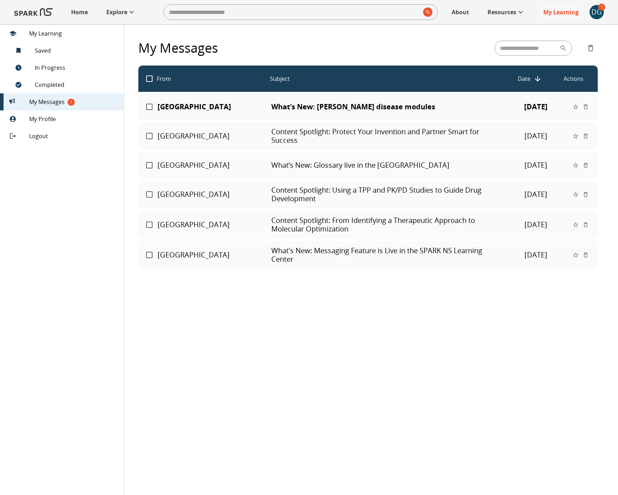
click at [290, 105] on p "What’s New: Parkinson’s disease modules" at bounding box center [386, 106] width 230 height 9
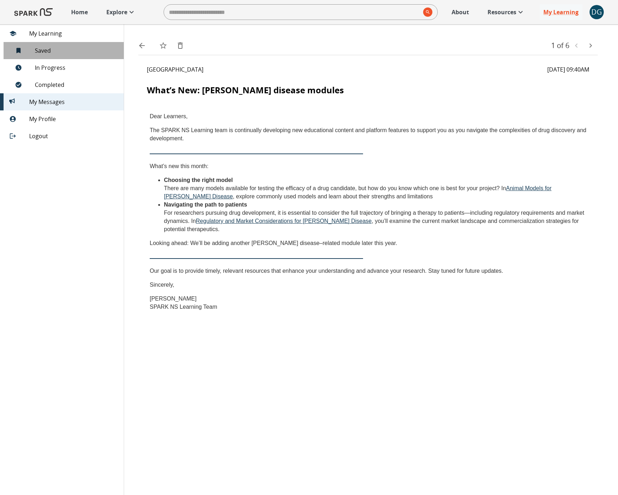
click at [53, 54] on span "Saved 1" at bounding box center [76, 50] width 83 height 9
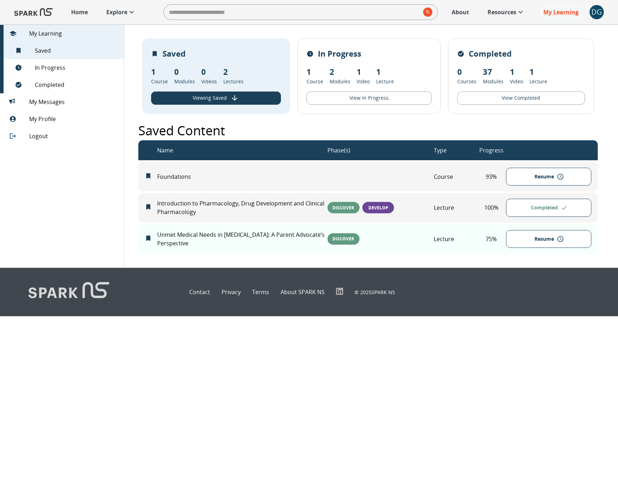
click at [588, 14] on div "Home Explore ​ About Resources My Learning + DG 0" at bounding box center [309, 12] width 618 height 24
click at [591, 14] on div "DG" at bounding box center [597, 12] width 14 height 14
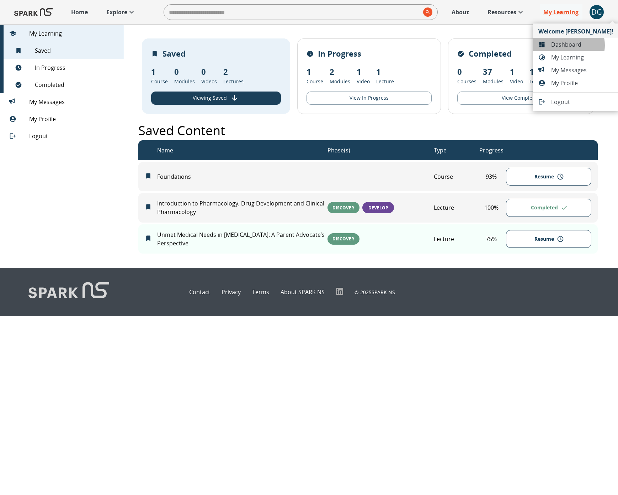
click at [567, 45] on span "Dashboard" at bounding box center [582, 44] width 62 height 9
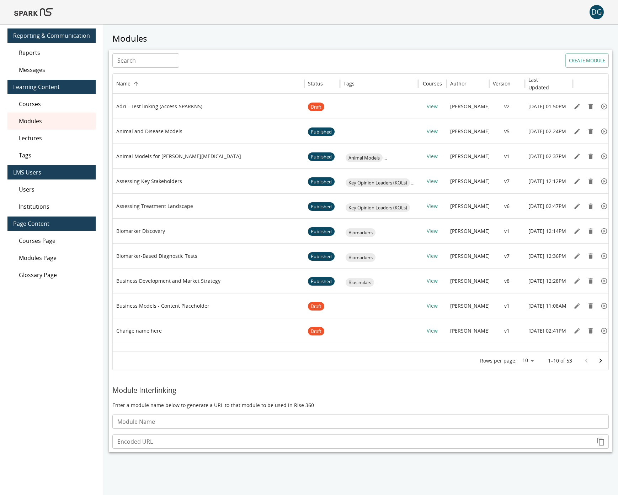
click at [49, 68] on span "Messages" at bounding box center [54, 69] width 71 height 9
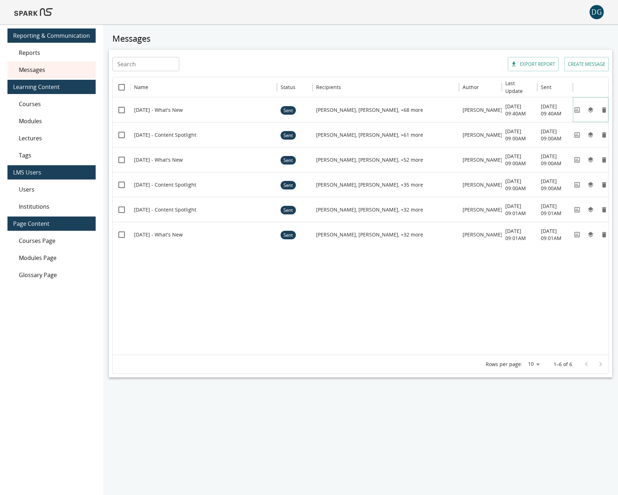
click at [576, 109] on icon "View" at bounding box center [577, 109] width 5 height 5
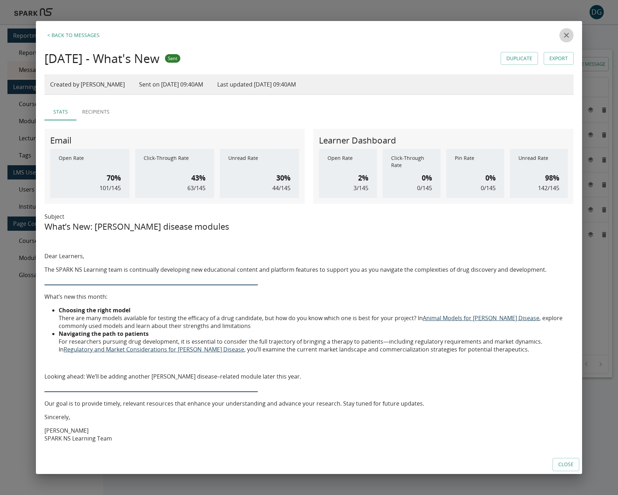
click at [564, 38] on icon "close" at bounding box center [567, 35] width 9 height 9
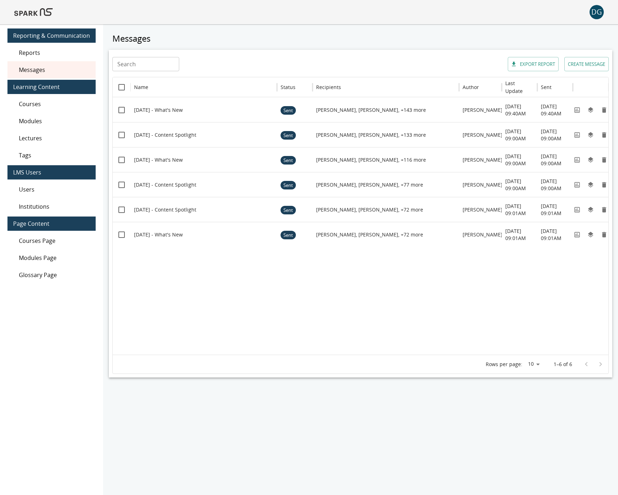
click at [42, 14] on img at bounding box center [33, 12] width 38 height 17
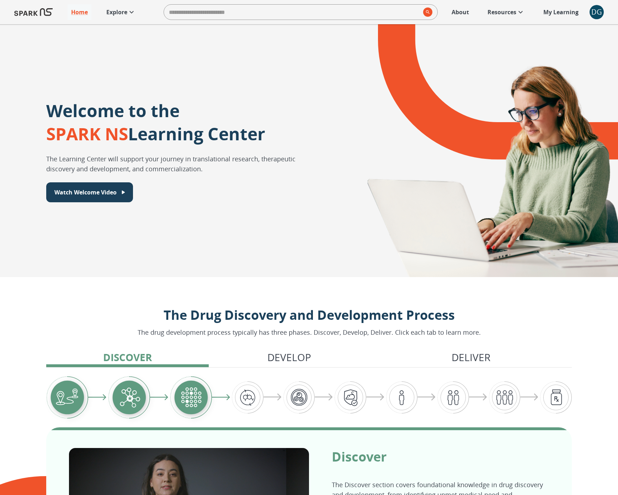
click at [106, 11] on p "Explore" at bounding box center [116, 12] width 21 height 9
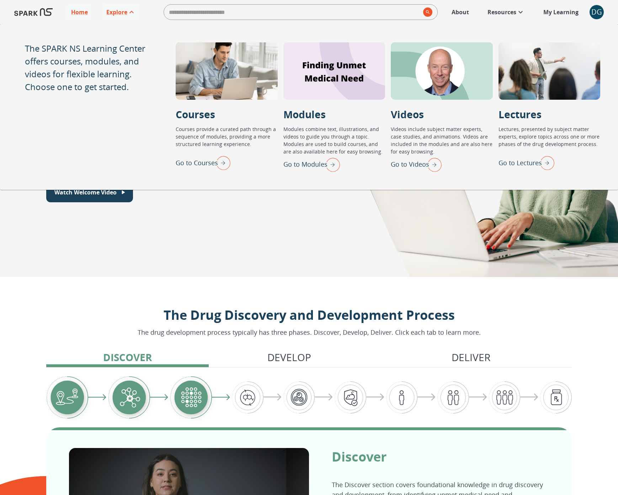
click at [524, 163] on p "Go to Lectures" at bounding box center [520, 163] width 43 height 10
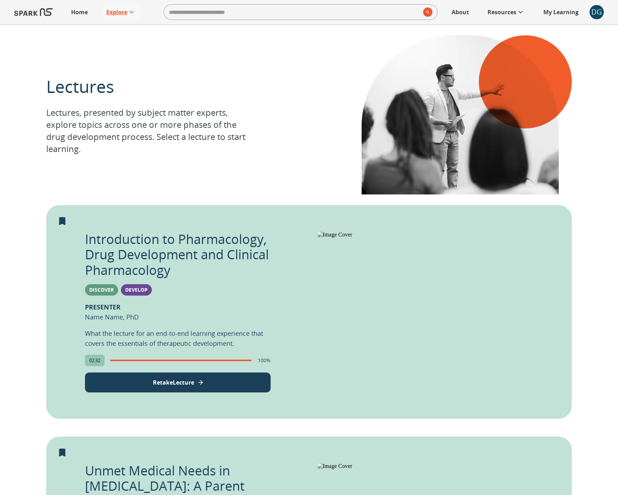
click at [125, 14] on p "Explore" at bounding box center [116, 12] width 21 height 9
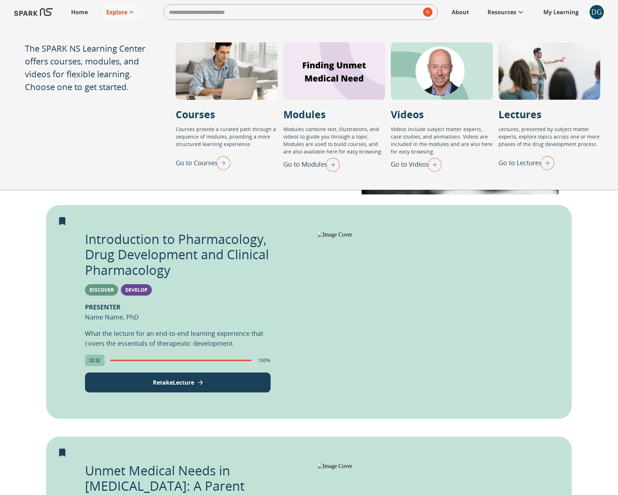
click at [317, 115] on p "Modules" at bounding box center [305, 114] width 42 height 15
click at [416, 168] on p "Go to Videos" at bounding box center [410, 164] width 38 height 10
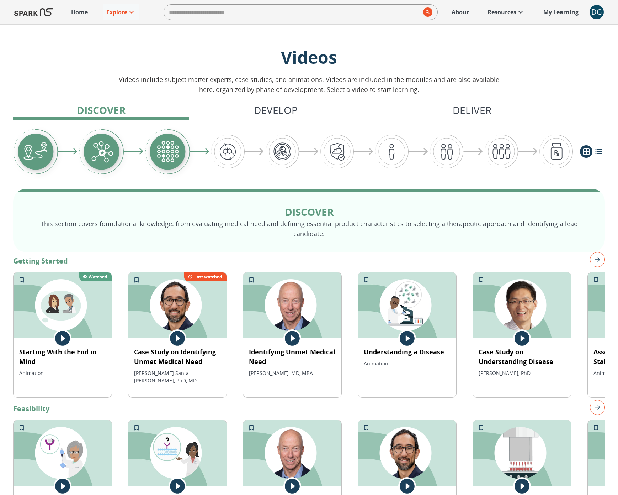
click at [117, 12] on p "Explore" at bounding box center [116, 12] width 21 height 9
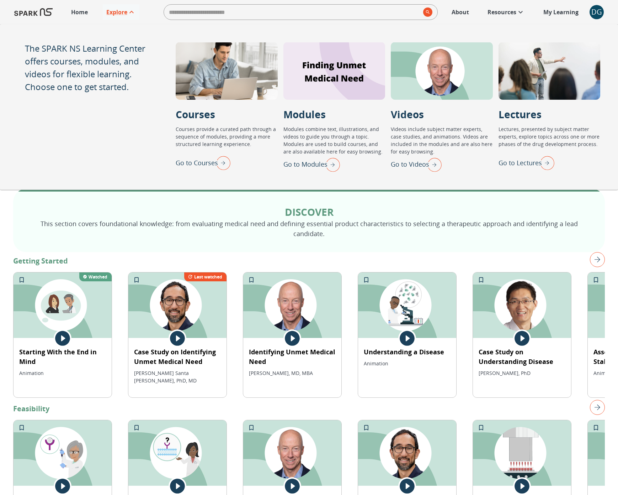
click at [83, 14] on p "Home" at bounding box center [79, 12] width 17 height 9
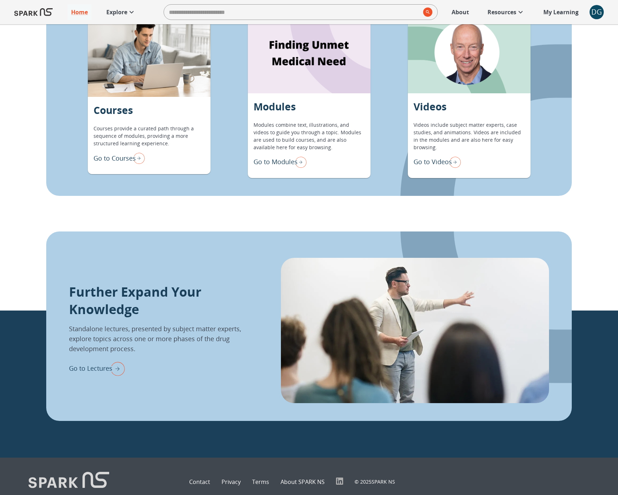
scroll to position [710, 0]
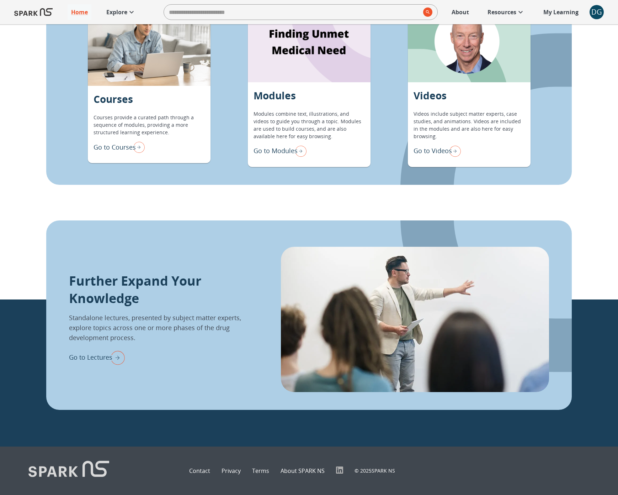
click at [107, 357] on img "Go to Lectures" at bounding box center [116, 357] width 18 height 19
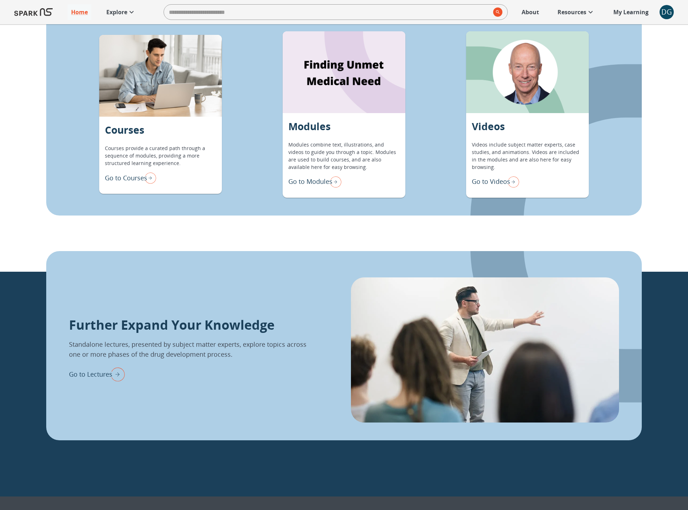
scroll to position [685, 0]
click at [111, 377] on img "Go to Lectures" at bounding box center [116, 374] width 18 height 19
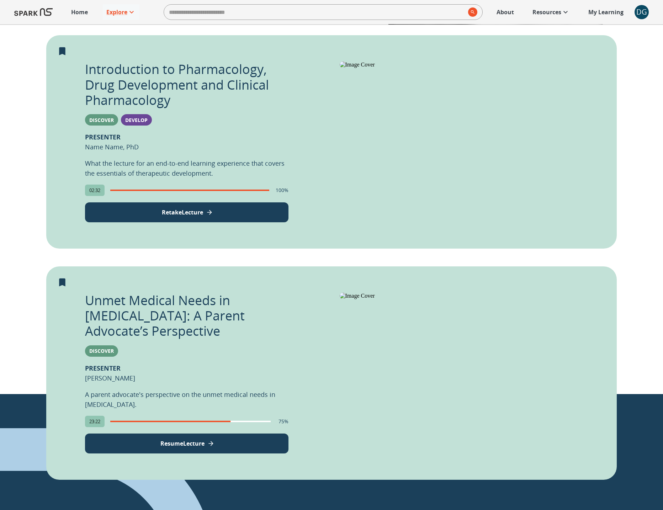
scroll to position [180, 0]
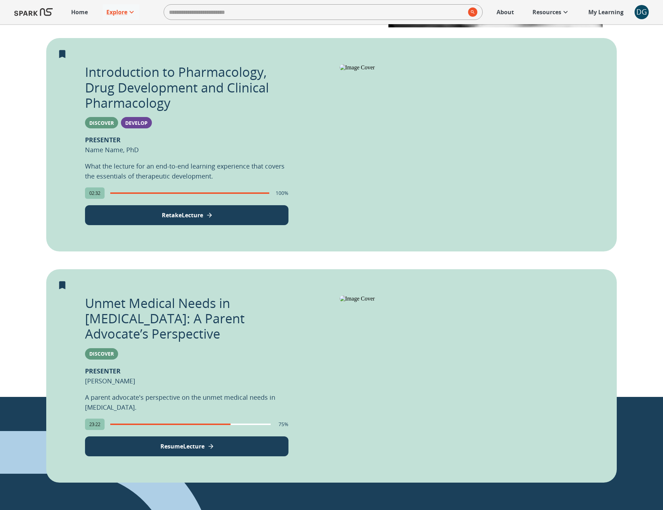
click at [464, 71] on img at bounding box center [467, 67] width 255 height 6
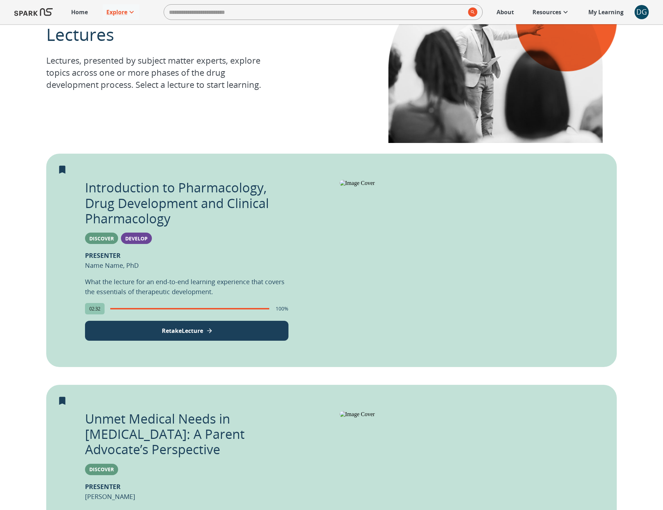
scroll to position [67, 0]
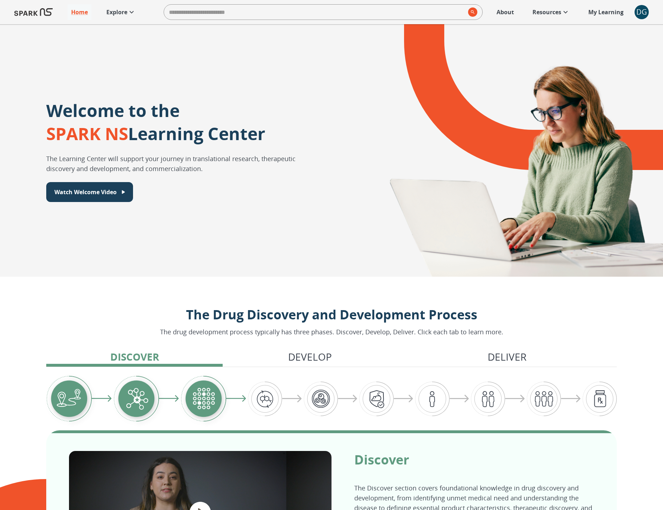
click at [641, 12] on div "DG" at bounding box center [642, 12] width 14 height 14
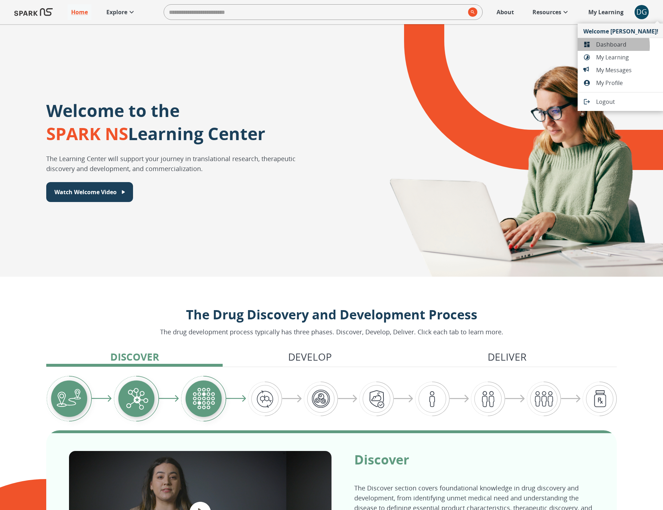
click at [604, 46] on span "Dashboard" at bounding box center [627, 44] width 62 height 9
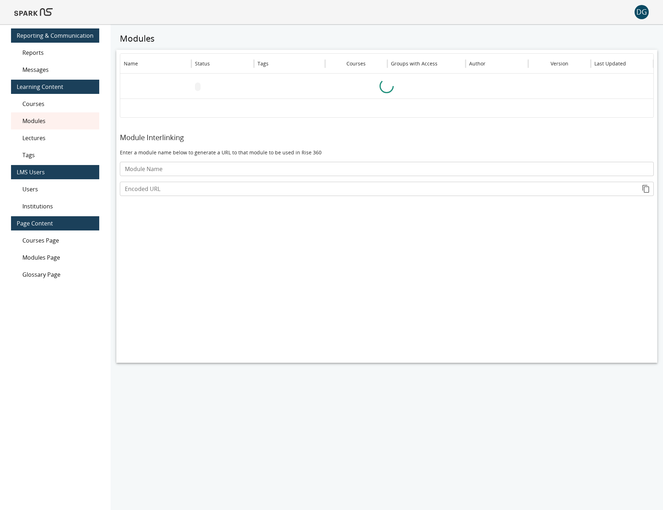
click at [41, 139] on span "Lectures" at bounding box center [57, 138] width 71 height 9
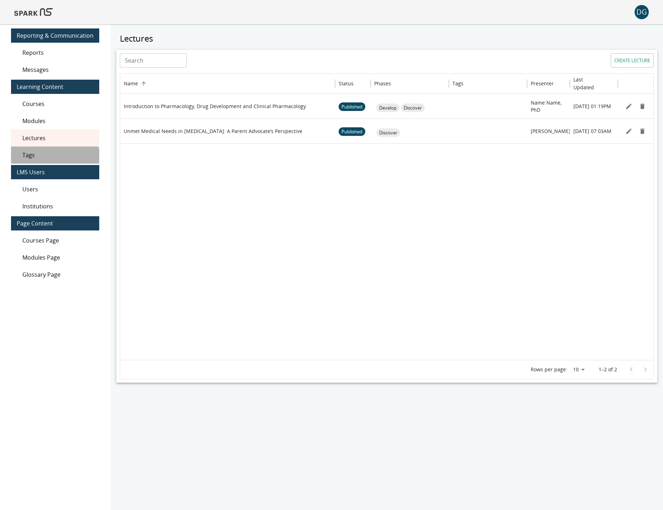
click at [37, 162] on div "Tags" at bounding box center [55, 155] width 88 height 17
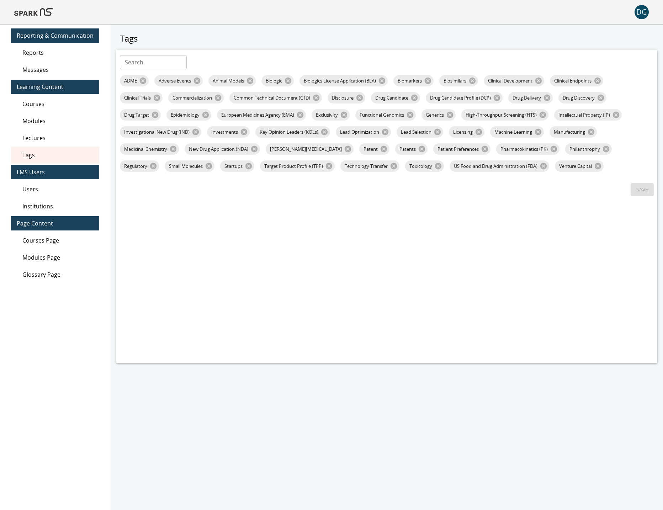
click at [39, 120] on span "Modules" at bounding box center [57, 121] width 71 height 9
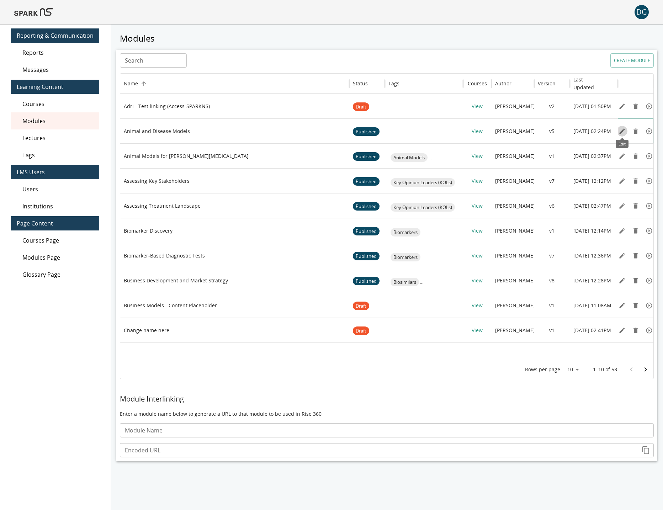
click at [621, 131] on icon "Edit" at bounding box center [621, 130] width 5 height 5
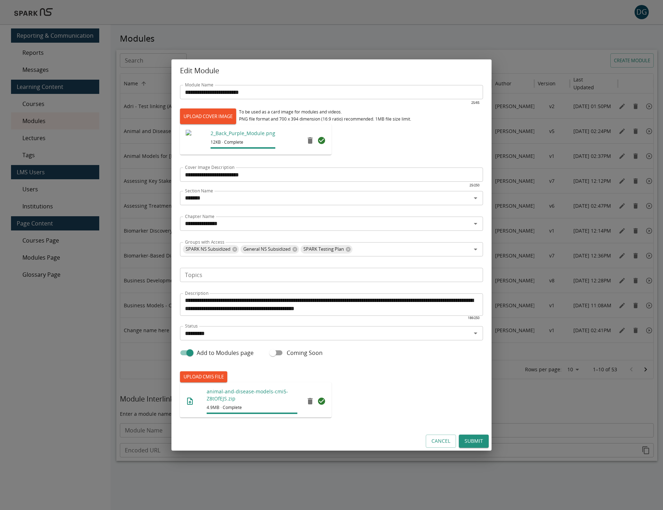
click at [217, 278] on input "Topics" at bounding box center [331, 275] width 298 height 10
click at [84, 310] on div "**********" at bounding box center [331, 255] width 663 height 510
click at [442, 440] on button "Cancel" at bounding box center [441, 441] width 30 height 13
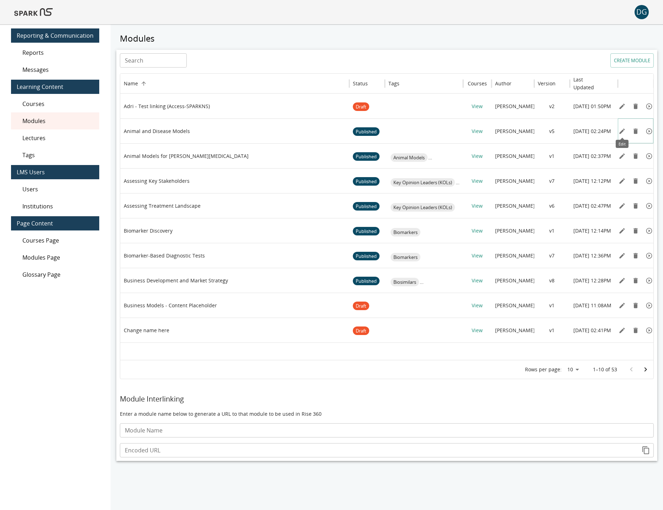
click at [623, 130] on icon "Edit" at bounding box center [621, 130] width 5 height 5
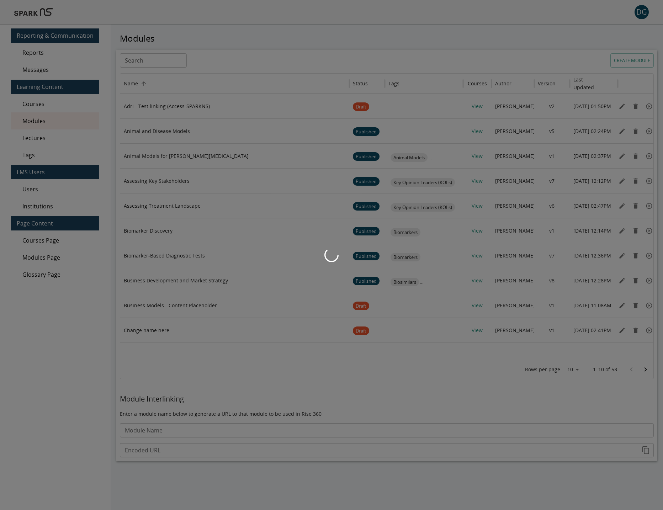
type input "*******"
type input "**********"
type input "*********"
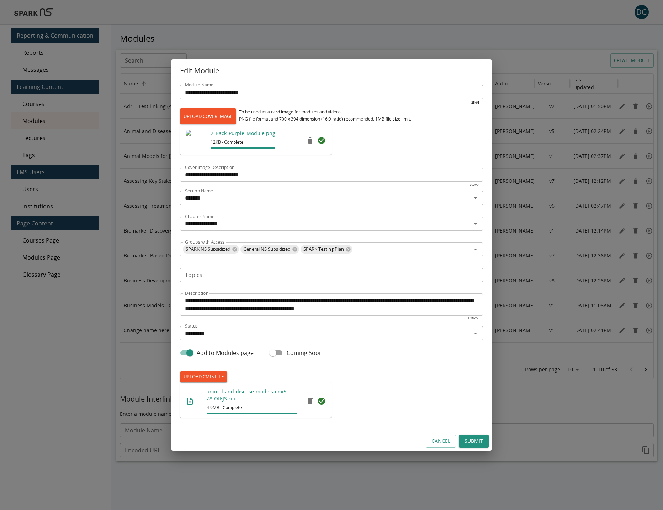
click at [453, 274] on input "Topics" at bounding box center [331, 275] width 298 height 10
click at [336, 68] on h2 "Edit Module" at bounding box center [331, 70] width 320 height 23
click at [441, 443] on button "Cancel" at bounding box center [441, 441] width 30 height 13
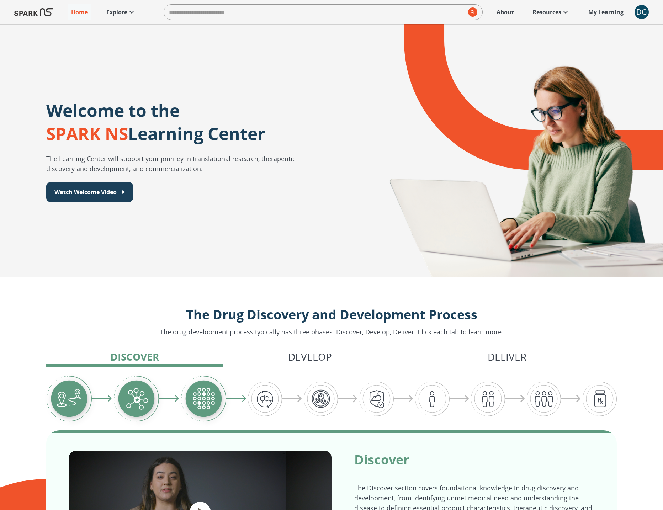
click at [270, 16] on input "search" at bounding box center [314, 12] width 301 height 14
type input "*********"
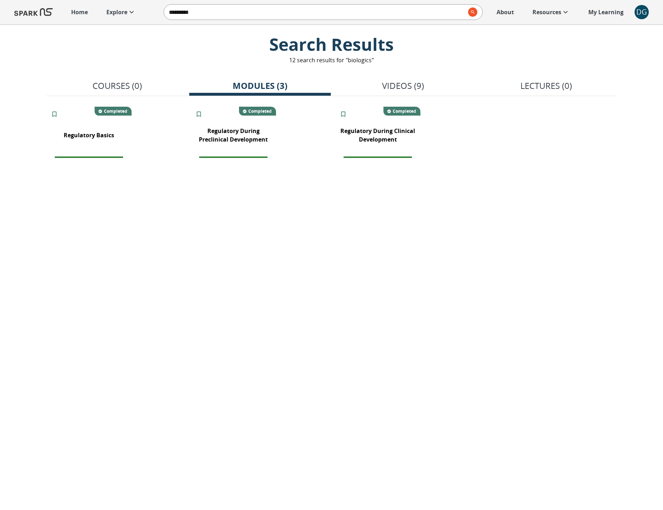
scroll to position [1, 0]
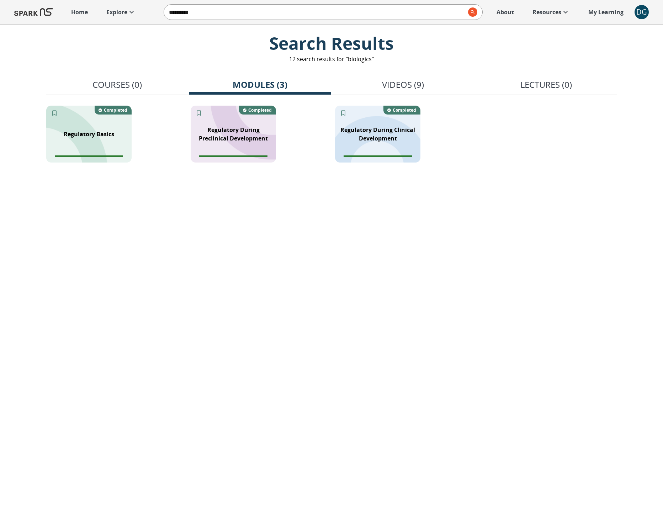
click at [384, 88] on p "Videos (9)" at bounding box center [403, 84] width 42 height 13
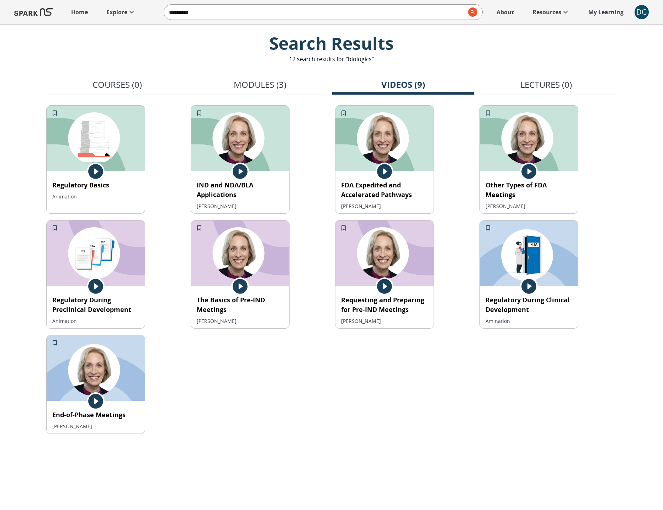
click at [276, 84] on p "Modules (3)" at bounding box center [260, 84] width 53 height 13
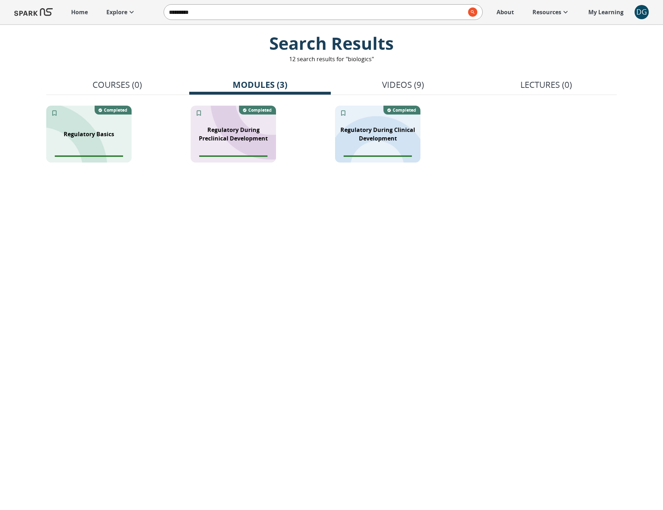
click at [408, 81] on p "Videos (9)" at bounding box center [403, 84] width 42 height 13
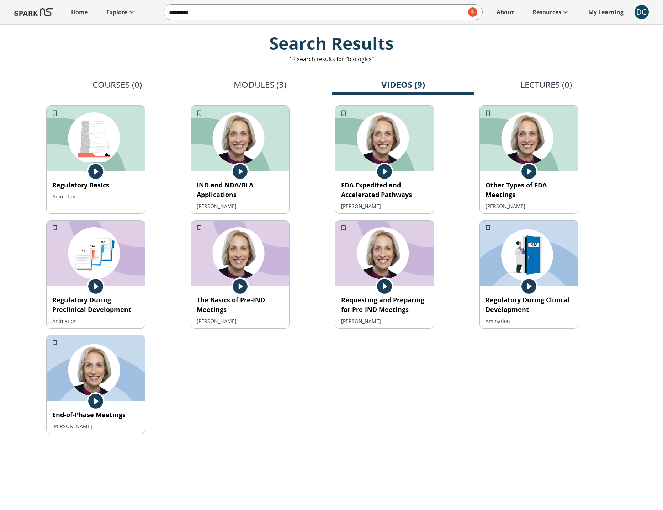
click at [243, 17] on input "*********" at bounding box center [314, 12] width 301 height 14
click at [460, 12] on input "*********" at bounding box center [314, 12] width 301 height 14
click at [462, 11] on input "search" at bounding box center [314, 12] width 301 height 14
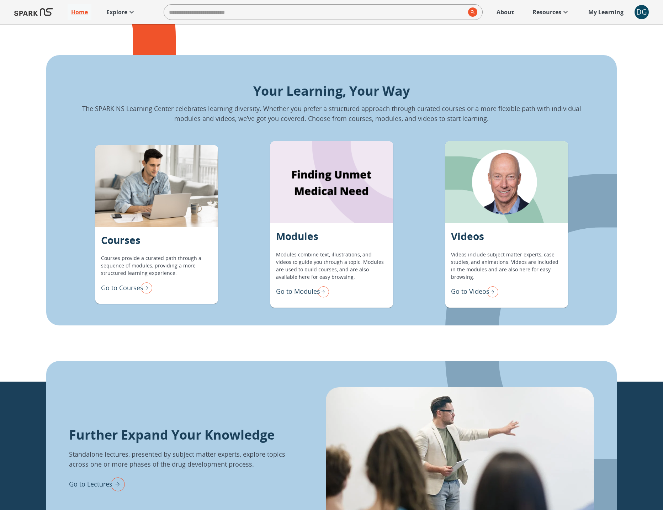
scroll to position [583, 0]
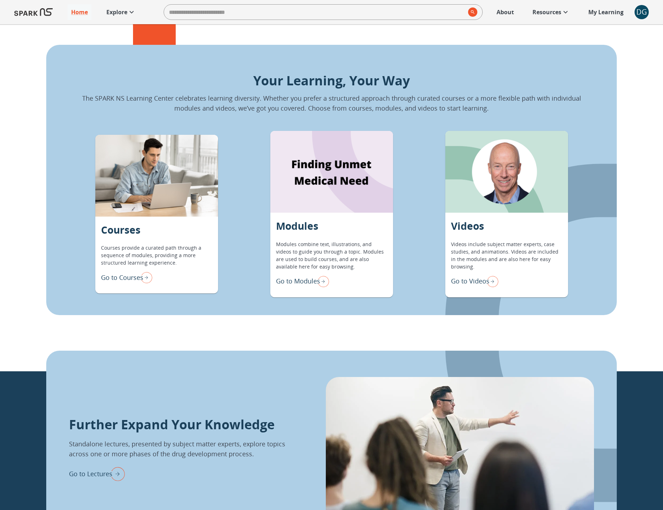
click at [464, 288] on div "Go to Videos" at bounding box center [474, 281] width 47 height 15
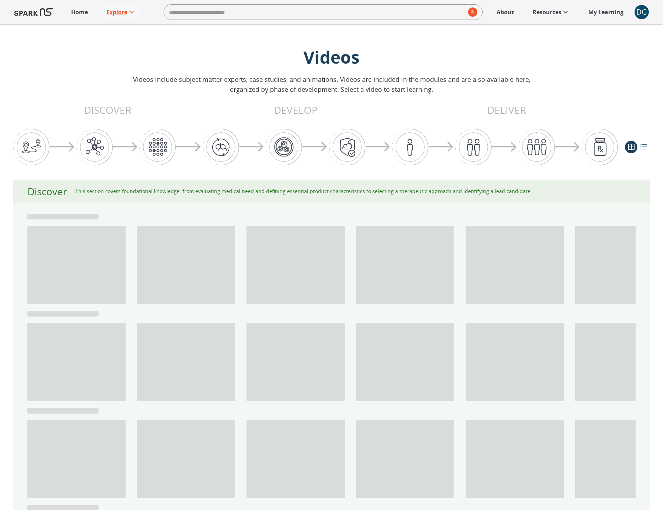
click at [126, 6] on link "Explore" at bounding box center [121, 12] width 37 height 16
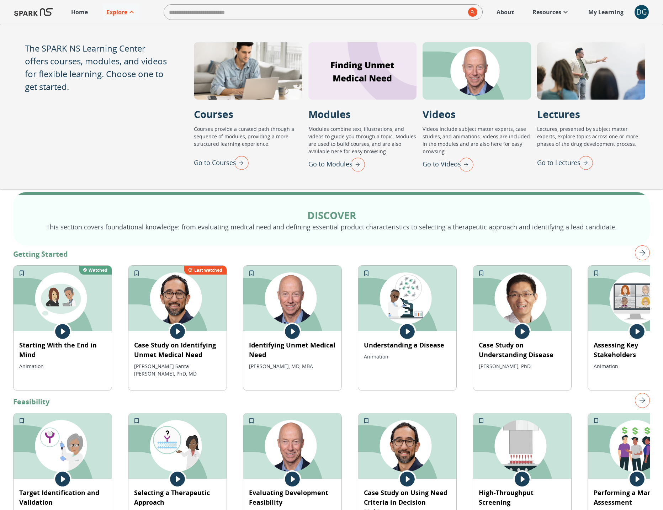
click at [561, 158] on p "Go to Lectures" at bounding box center [558, 163] width 43 height 10
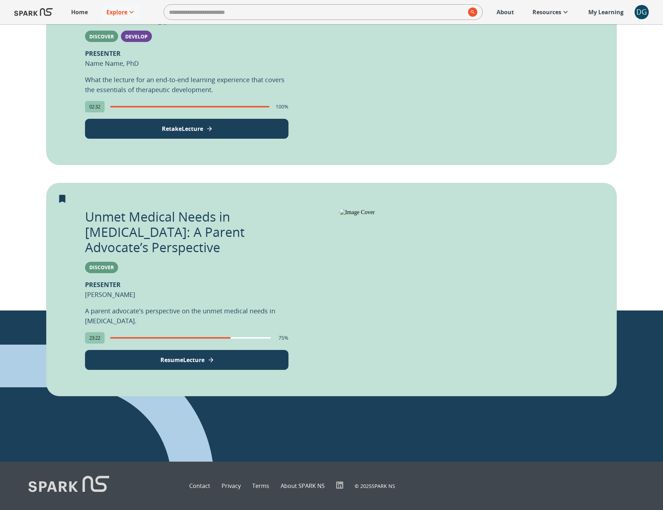
scroll to position [276, 0]
click at [196, 209] on p "Unmet Medical Needs in [MEDICAL_DATA]: A Parent Advocate’s Perspective" at bounding box center [187, 232] width 204 height 46
drag, startPoint x: 161, startPoint y: 214, endPoint x: 399, endPoint y: 244, distance: 239.8
click at [174, 215] on p "Unmet Medical Needs in [MEDICAL_DATA]: A Parent Advocate’s Perspective" at bounding box center [187, 232] width 204 height 46
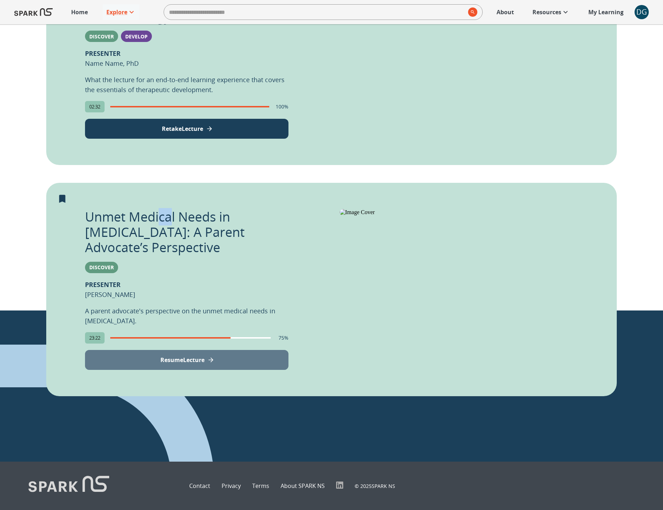
click at [210, 350] on button "Resume Lecture" at bounding box center [187, 360] width 204 height 20
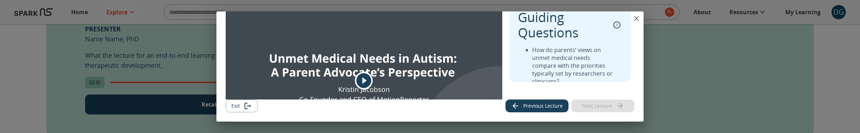
scroll to position [0, 0]
click at [637, 21] on icon "close" at bounding box center [636, 18] width 9 height 9
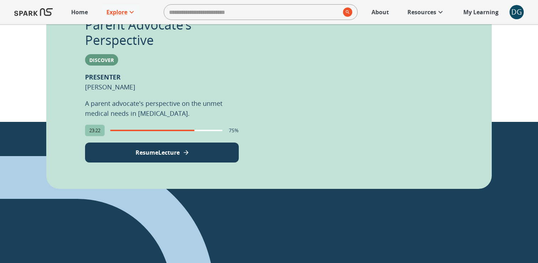
scroll to position [407, 0]
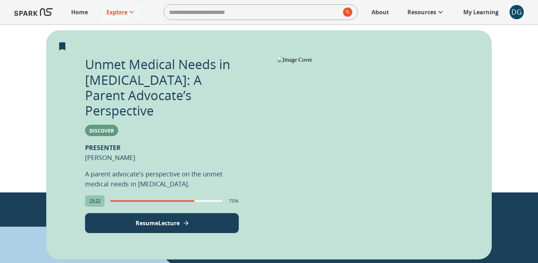
click at [218, 133] on div "Unmet Medical Needs in [MEDICAL_DATA]: A Parent Advocate’s Perspective Discover…" at bounding box center [162, 145] width 154 height 176
click at [174, 218] on p "Resume Lecture" at bounding box center [158, 222] width 44 height 9
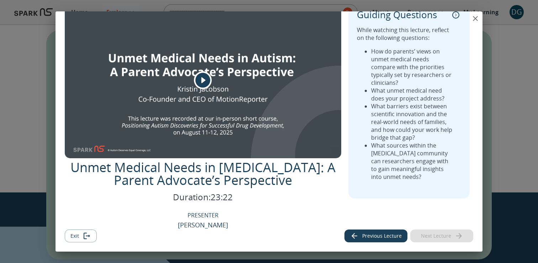
scroll to position [0, 0]
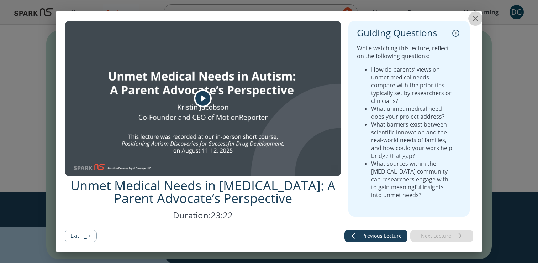
click at [477, 16] on icon "close" at bounding box center [475, 18] width 9 height 9
